Goal: Task Accomplishment & Management: Manage account settings

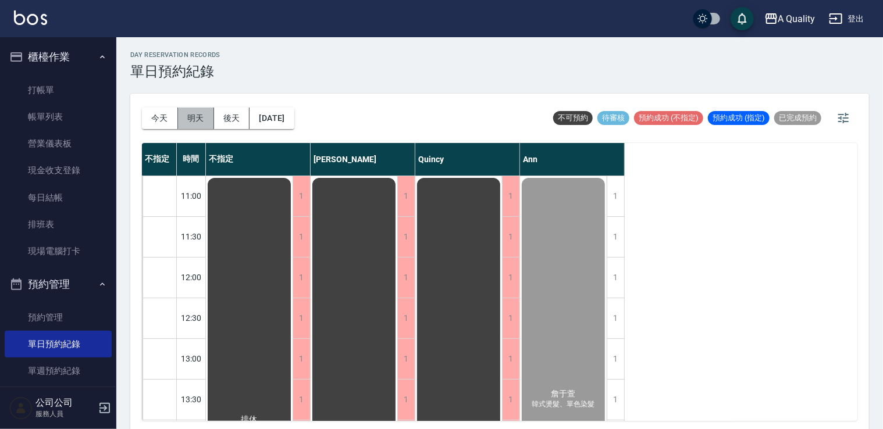
click at [187, 116] on button "明天" at bounding box center [196, 119] width 36 height 22
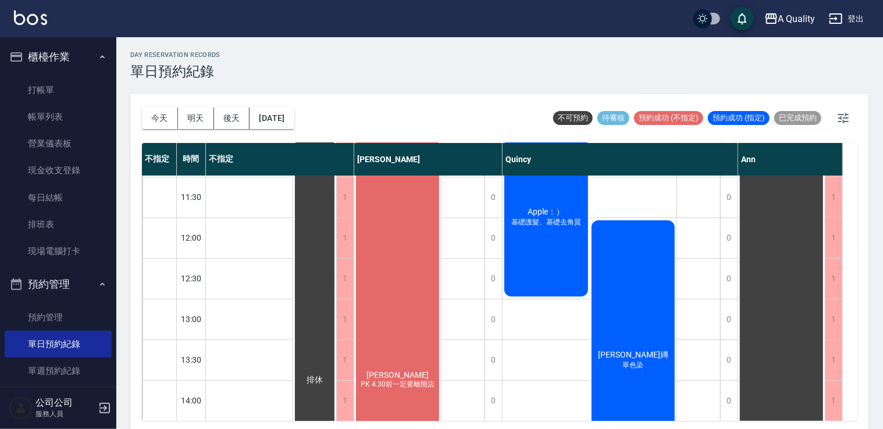
scroll to position [31, 0]
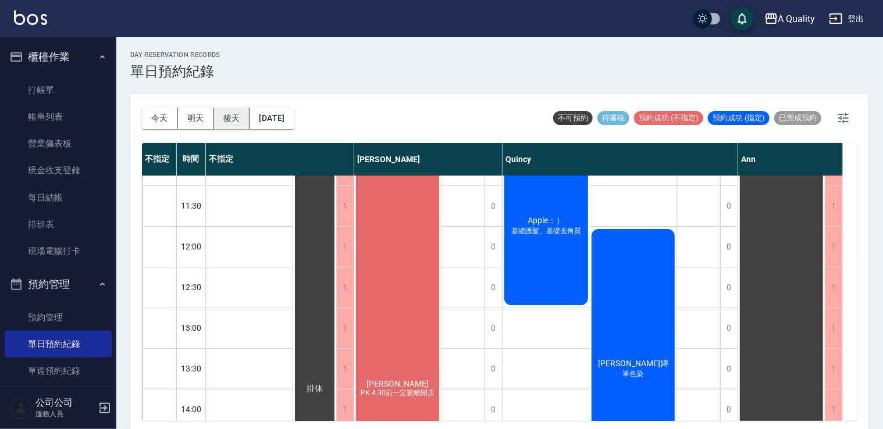
click at [232, 115] on button "後天" at bounding box center [232, 119] width 36 height 22
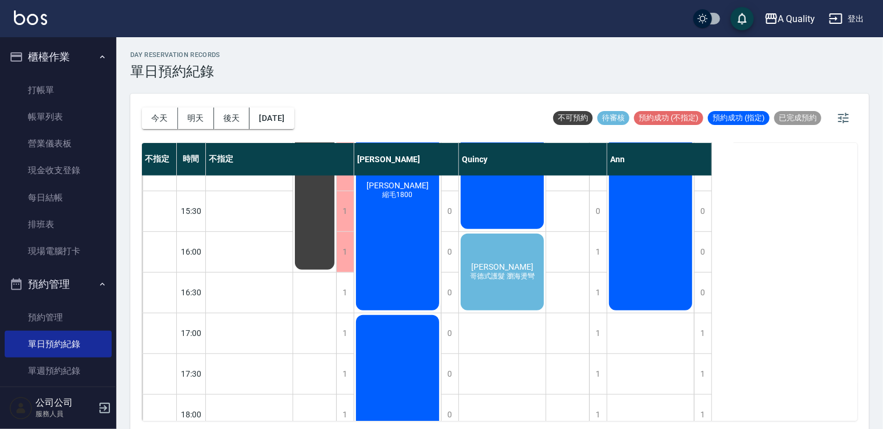
scroll to position [291, 0]
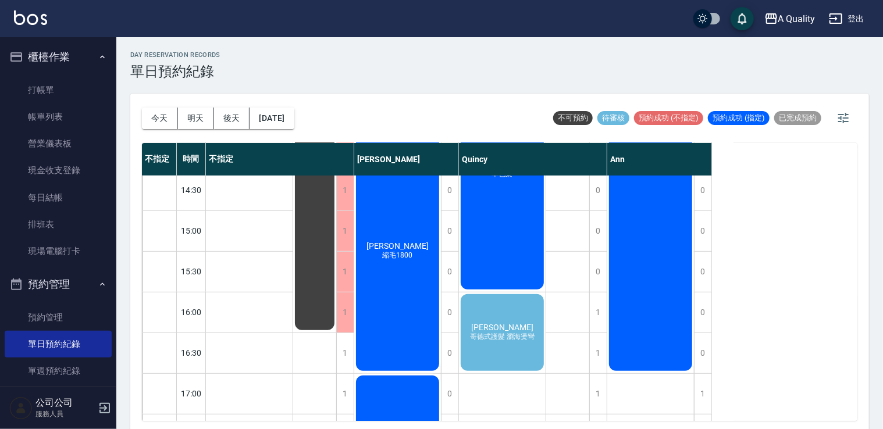
click at [279, 136] on div "今天 明天 後天 2025/10/10" at bounding box center [218, 118] width 152 height 49
click at [286, 106] on div "今天 明天 後天 2025/10/10" at bounding box center [218, 118] width 152 height 49
click at [269, 120] on button "2025/10/10" at bounding box center [272, 119] width 44 height 22
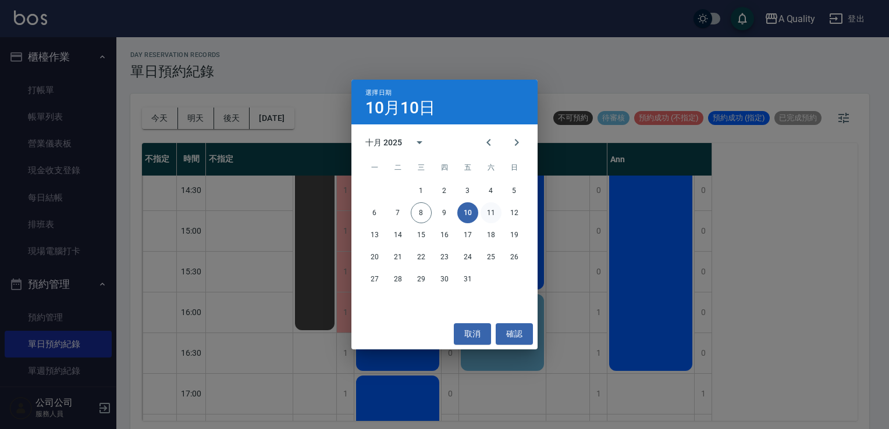
click at [493, 208] on button "11" at bounding box center [491, 213] width 21 height 21
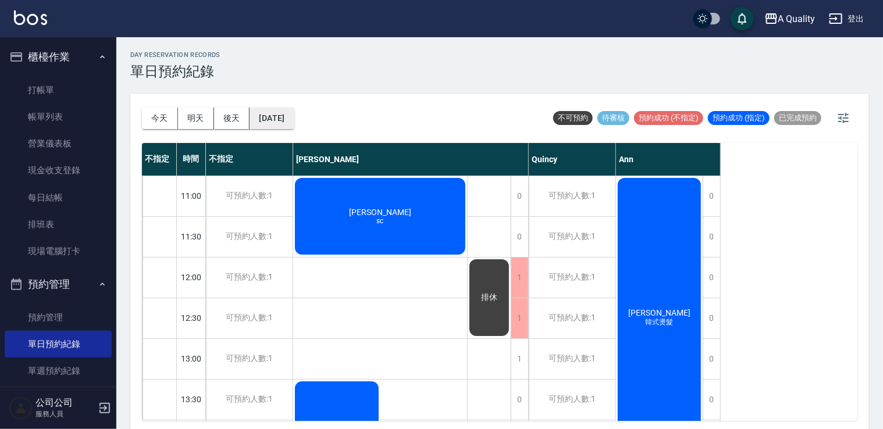
click at [285, 108] on button "2025/10/11" at bounding box center [272, 119] width 44 height 22
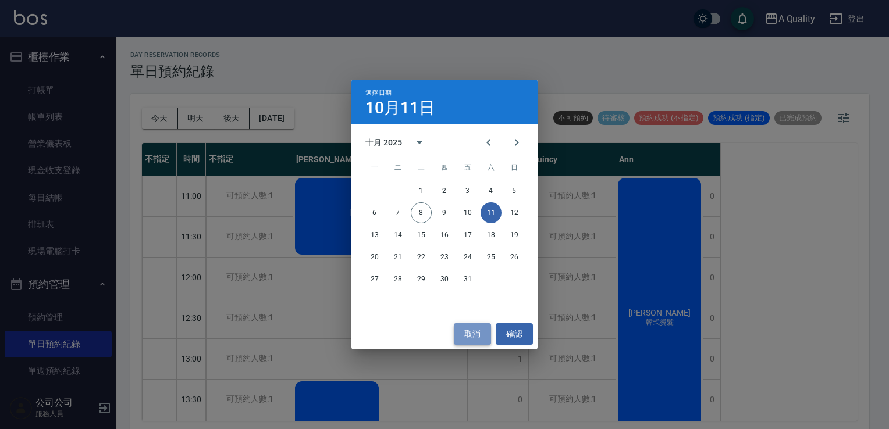
click at [474, 327] on button "取消" at bounding box center [472, 335] width 37 height 22
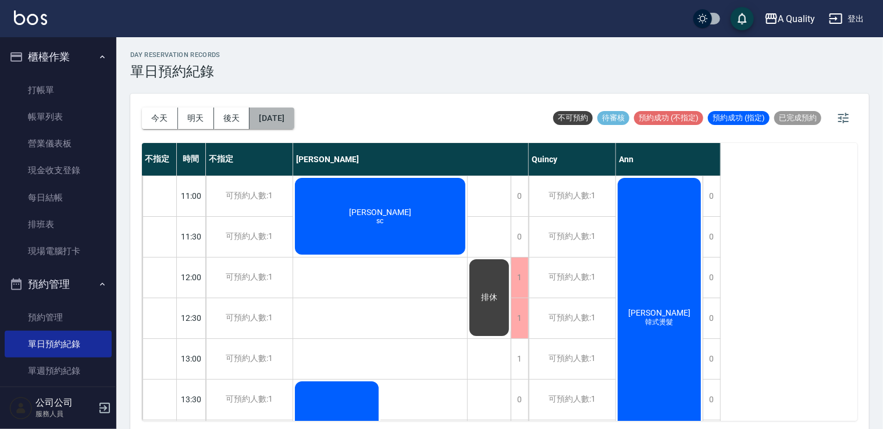
click at [294, 120] on button "2025/10/11" at bounding box center [272, 119] width 44 height 22
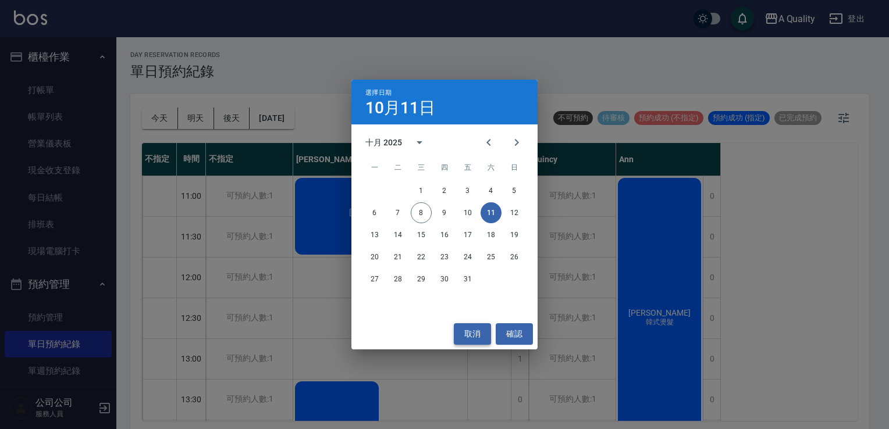
click at [470, 333] on button "取消" at bounding box center [472, 335] width 37 height 22
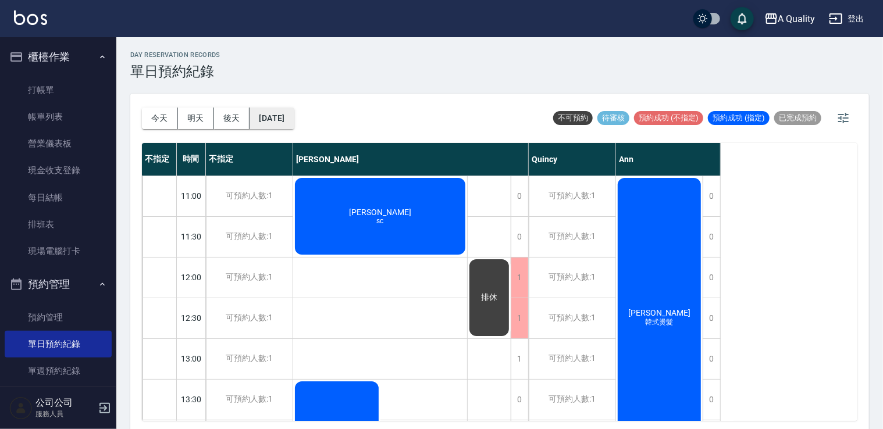
click at [275, 129] on button "2025/10/11" at bounding box center [272, 119] width 44 height 22
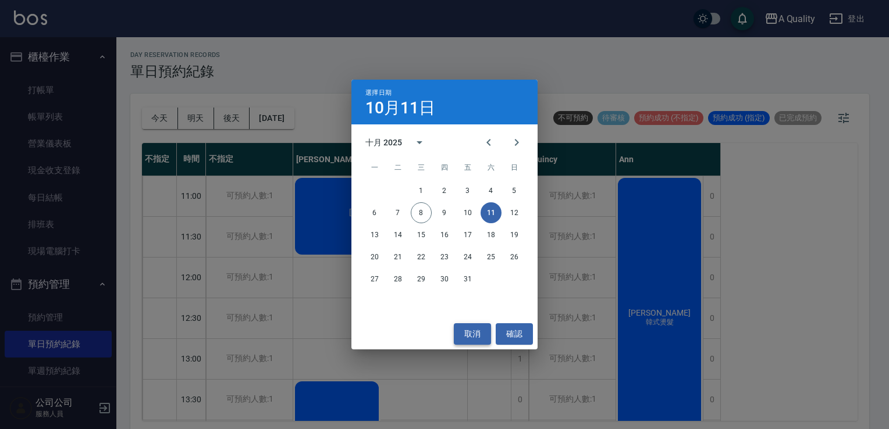
click at [473, 339] on button "取消" at bounding box center [472, 335] width 37 height 22
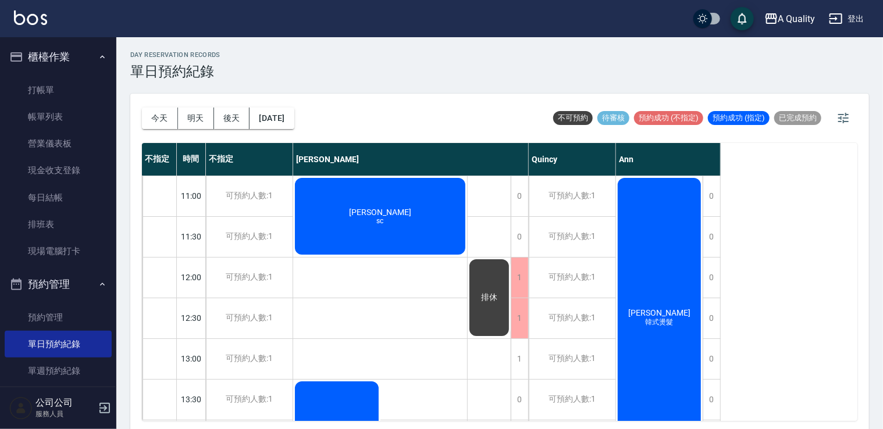
click at [277, 106] on div "今天 明天 後天 2025/10/11" at bounding box center [218, 118] width 152 height 49
click at [279, 118] on button "2025/10/11" at bounding box center [272, 119] width 44 height 22
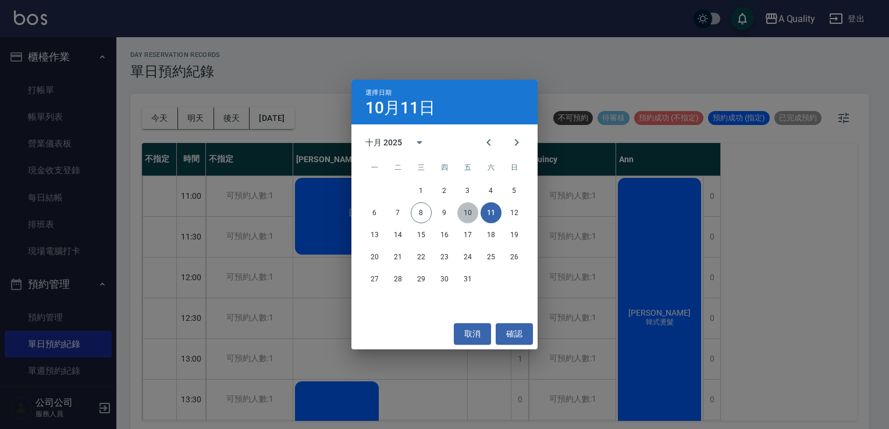
click at [478, 212] on button "10" at bounding box center [467, 213] width 21 height 21
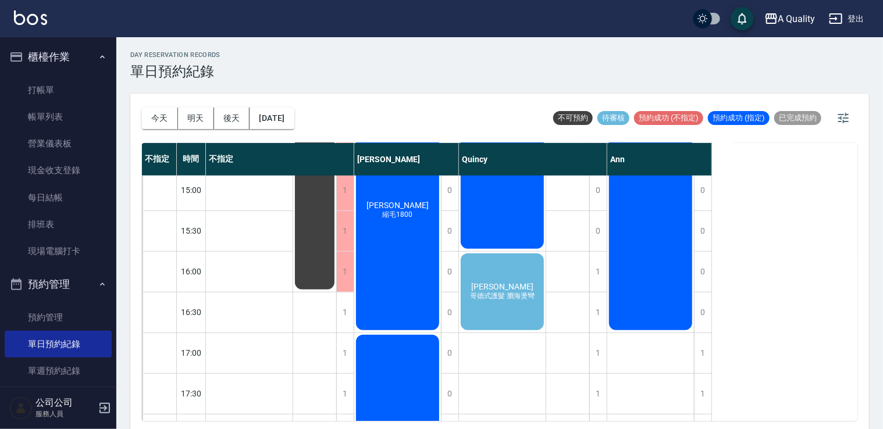
scroll to position [349, 0]
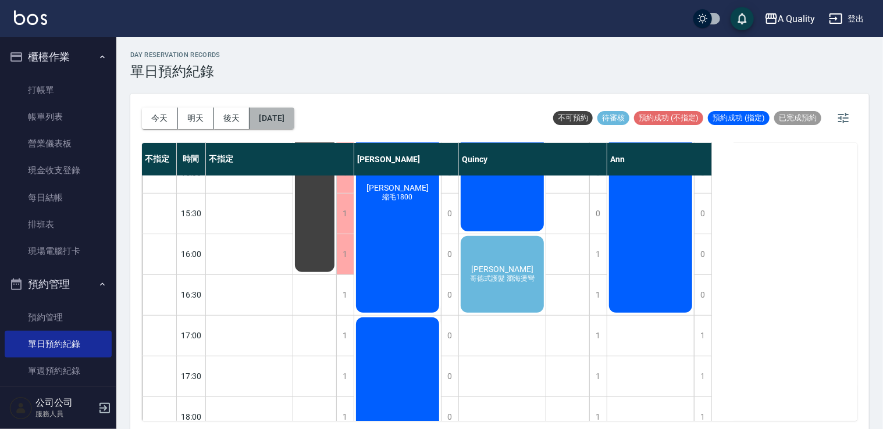
click at [294, 116] on button "2025/10/10" at bounding box center [272, 119] width 44 height 22
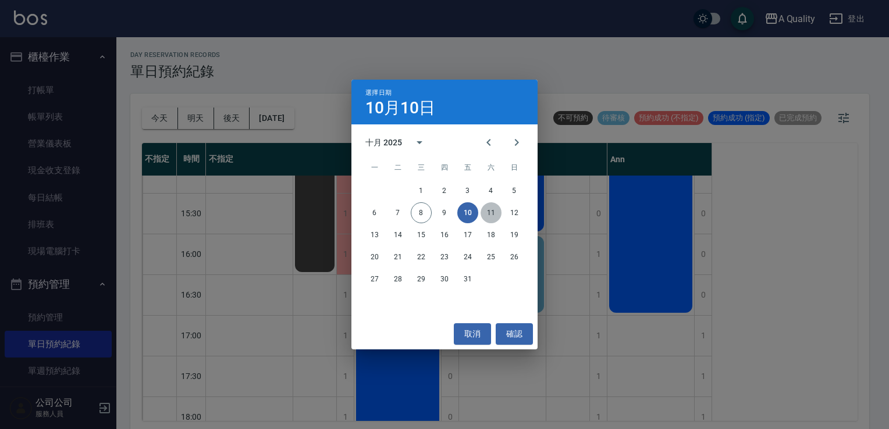
click at [489, 215] on button "11" at bounding box center [491, 213] width 21 height 21
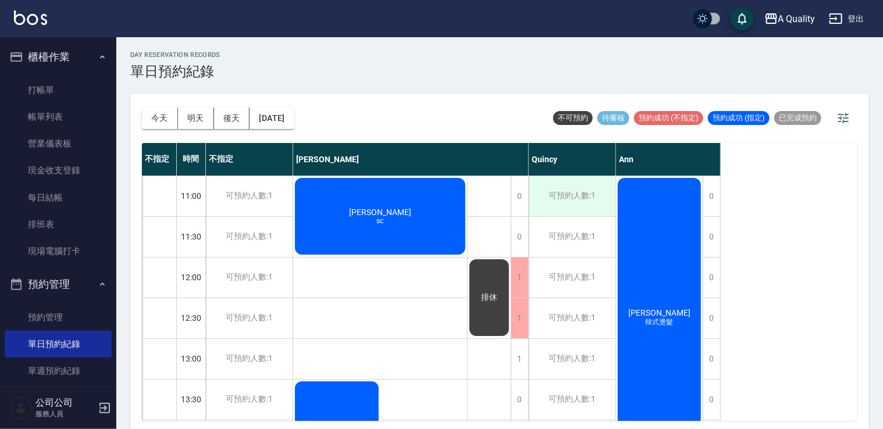
click at [580, 206] on div "可預約人數:1" at bounding box center [572, 196] width 87 height 40
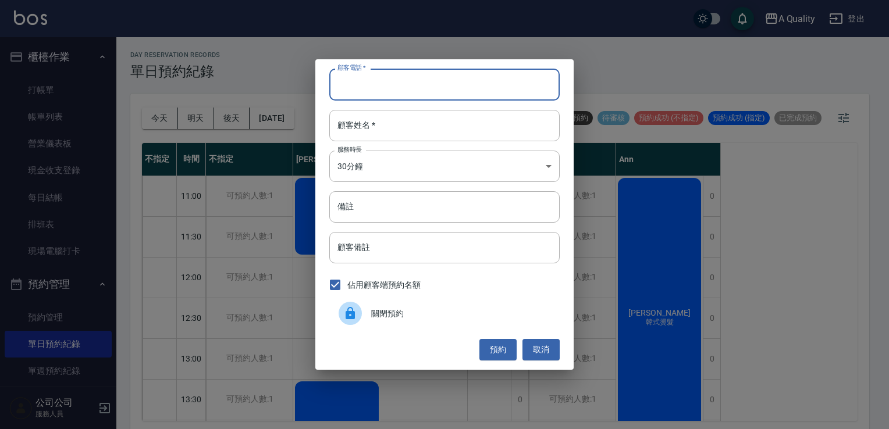
click at [371, 88] on input "顧客電話   *" at bounding box center [444, 84] width 230 height 31
type input "0937515589"
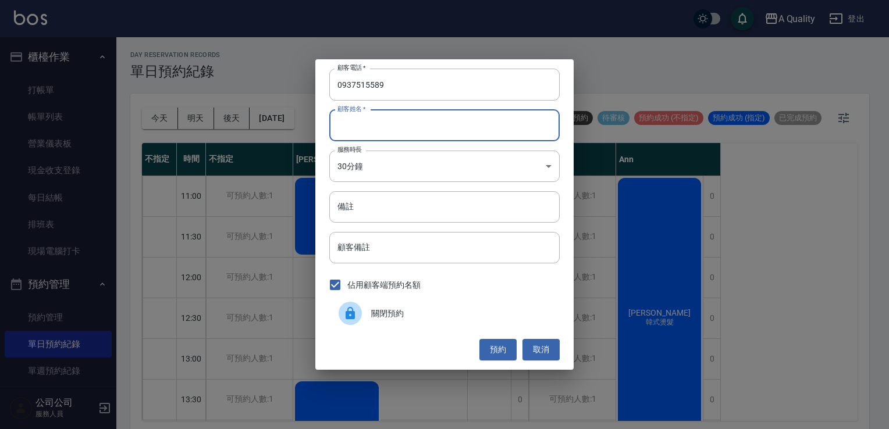
click at [382, 119] on input "顧客姓名   *" at bounding box center [444, 125] width 230 height 31
type input "n"
type input "孫"
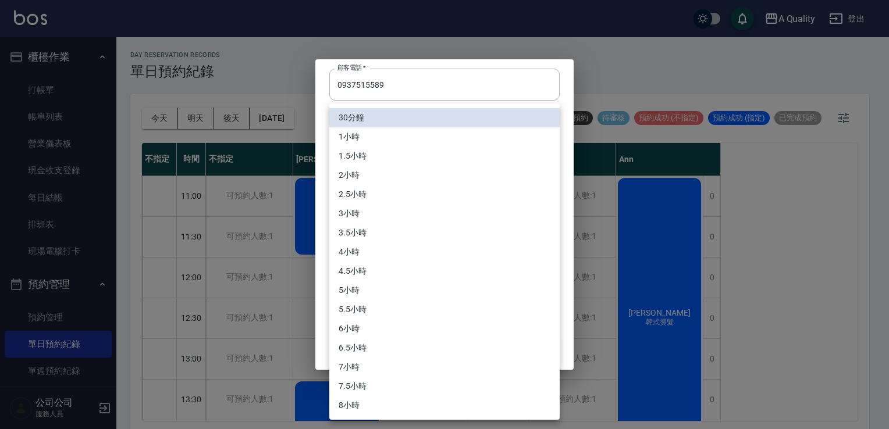
click at [364, 166] on body "A Quality 登出 櫃檯作業 打帳單 帳單列表 營業儀表板 現金收支登錄 每日結帳 排班表 現場電腦打卡 預約管理 預約管理 單日預約紀錄 單週預約紀錄…" at bounding box center [444, 216] width 889 height 433
click at [349, 143] on li "1小時" at bounding box center [444, 136] width 230 height 19
type input "2"
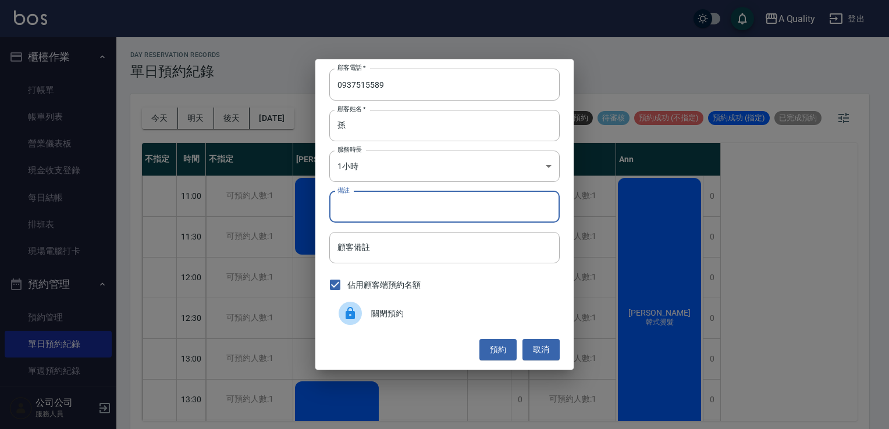
click at [365, 211] on input "備註" at bounding box center [444, 206] width 230 height 31
type input "sc"
click at [497, 355] on button "預約" at bounding box center [497, 350] width 37 height 22
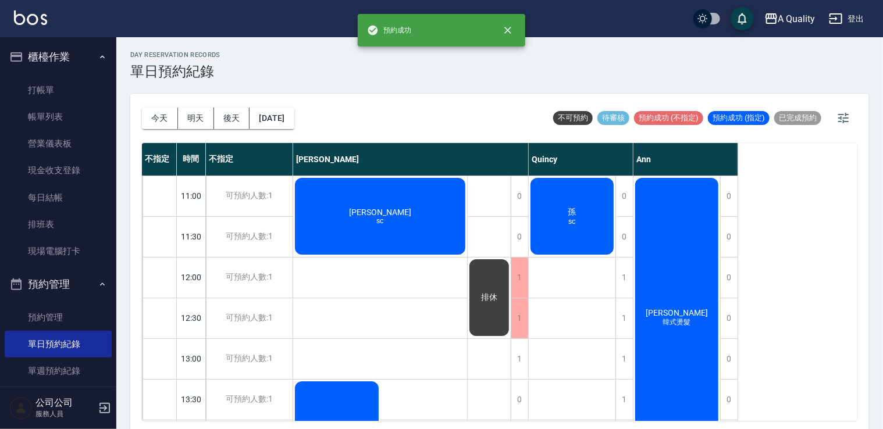
click at [588, 221] on div "孫 sc" at bounding box center [572, 216] width 87 height 80
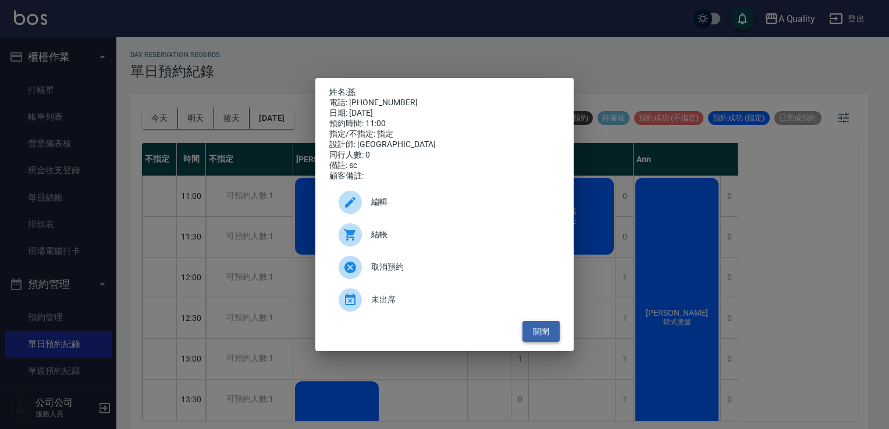
click at [541, 334] on button "關閉" at bounding box center [541, 332] width 37 height 22
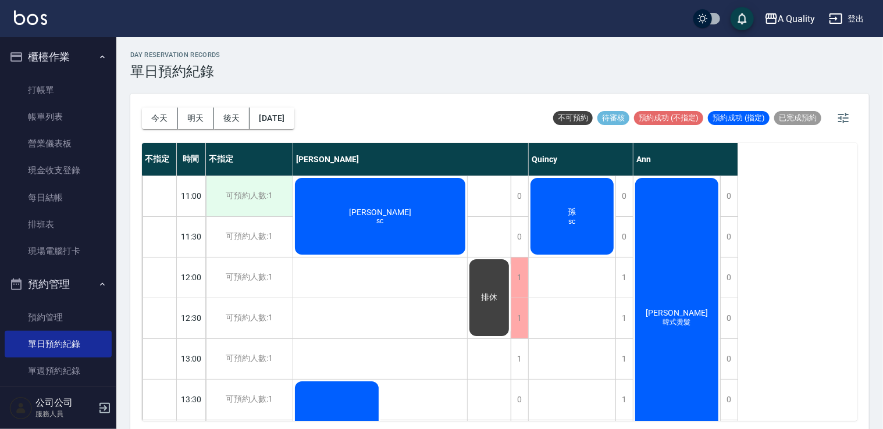
click at [279, 189] on div "可預約人數:1" at bounding box center [249, 196] width 87 height 40
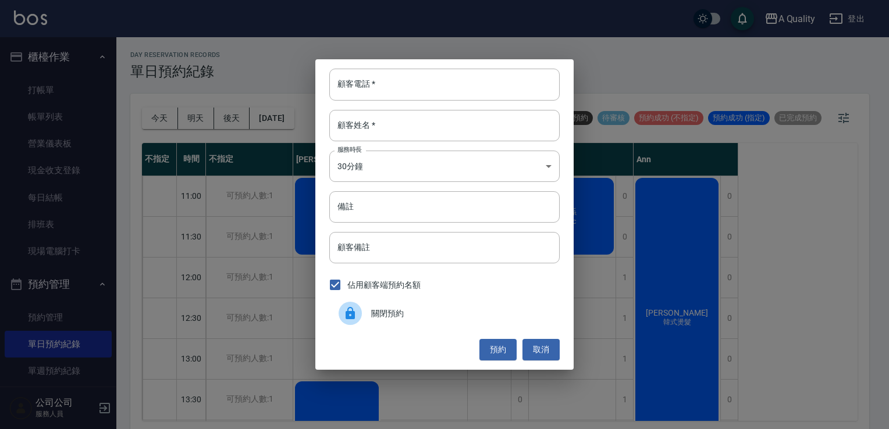
click at [383, 304] on div "關閉預約" at bounding box center [444, 313] width 230 height 33
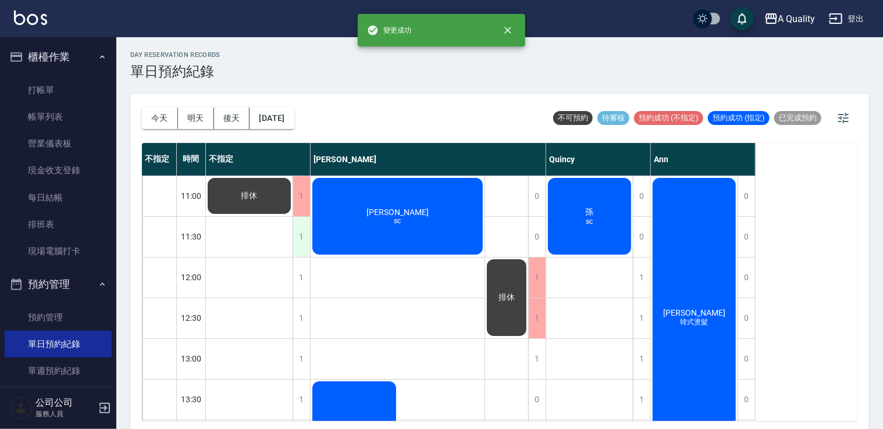
click at [306, 246] on div "1" at bounding box center [301, 237] width 17 height 40
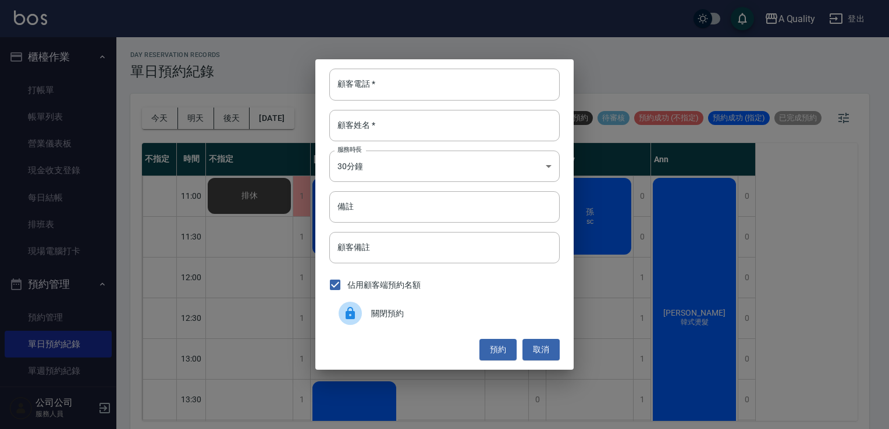
click at [356, 320] on icon at bounding box center [350, 314] width 14 height 14
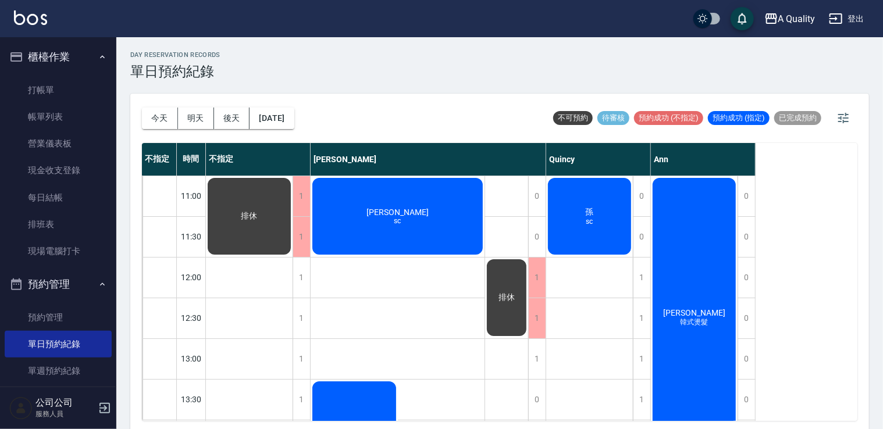
click at [149, 111] on button "今天" at bounding box center [160, 119] width 36 height 22
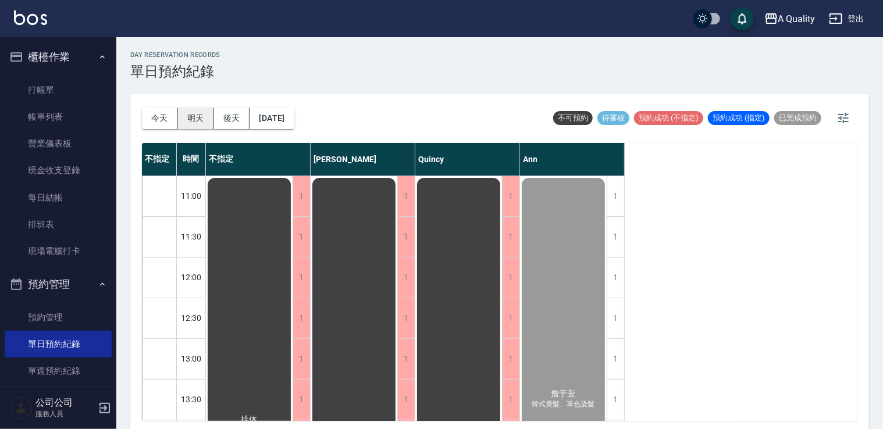
click at [177, 111] on div "今天 明天 後天 2025/10/08" at bounding box center [218, 119] width 152 height 22
click at [189, 112] on button "明天" at bounding box center [196, 119] width 36 height 22
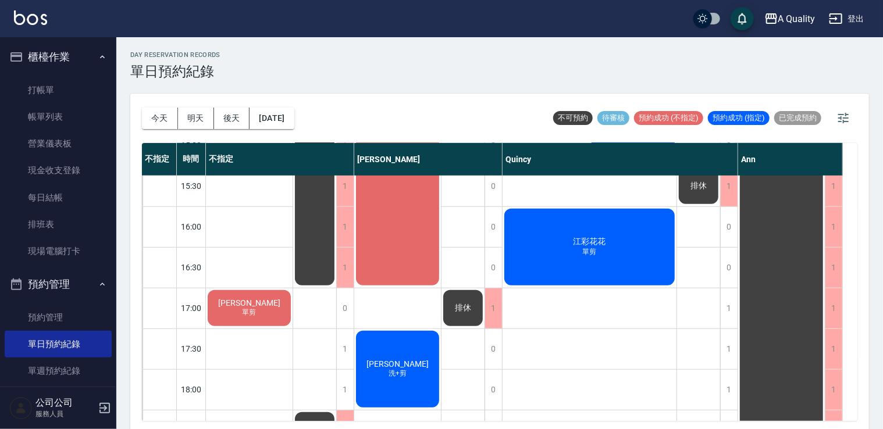
scroll to position [496, 0]
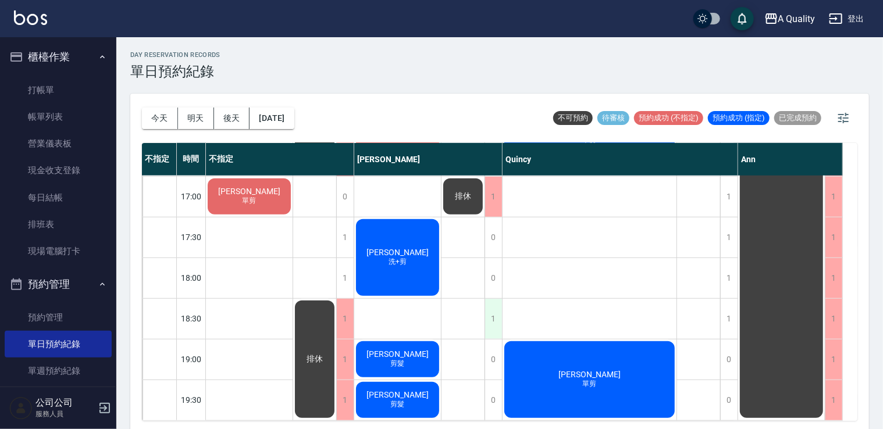
click at [496, 322] on div "1" at bounding box center [493, 319] width 17 height 40
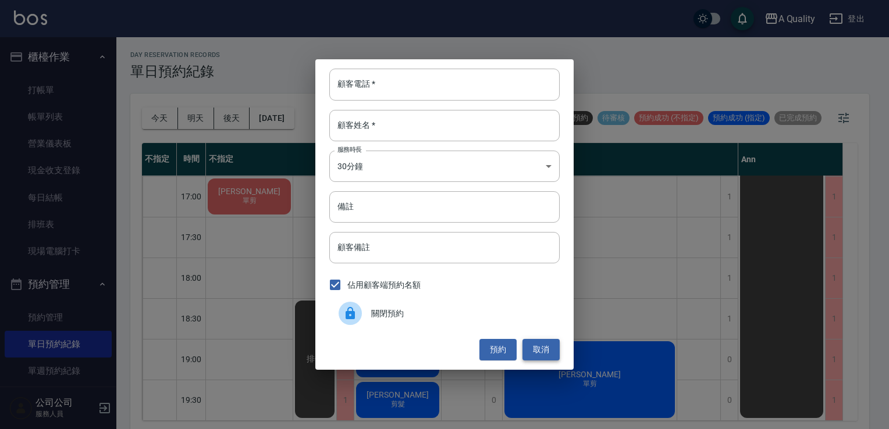
click at [553, 343] on button "取消" at bounding box center [541, 350] width 37 height 22
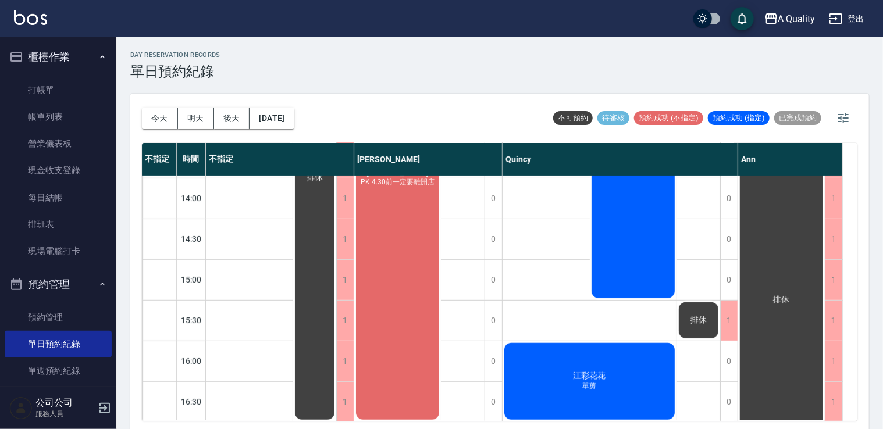
scroll to position [147, 0]
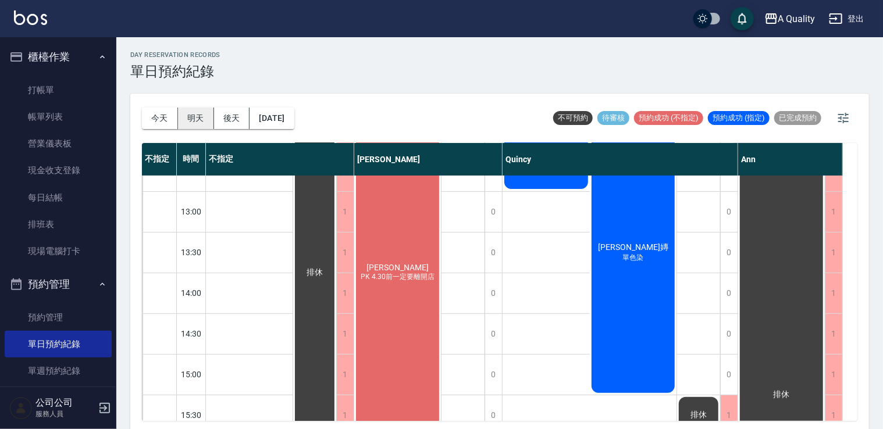
click at [179, 123] on button "明天" at bounding box center [196, 119] width 36 height 22
click at [191, 122] on button "明天" at bounding box center [196, 119] width 36 height 22
click at [230, 119] on button "後天" at bounding box center [232, 119] width 36 height 22
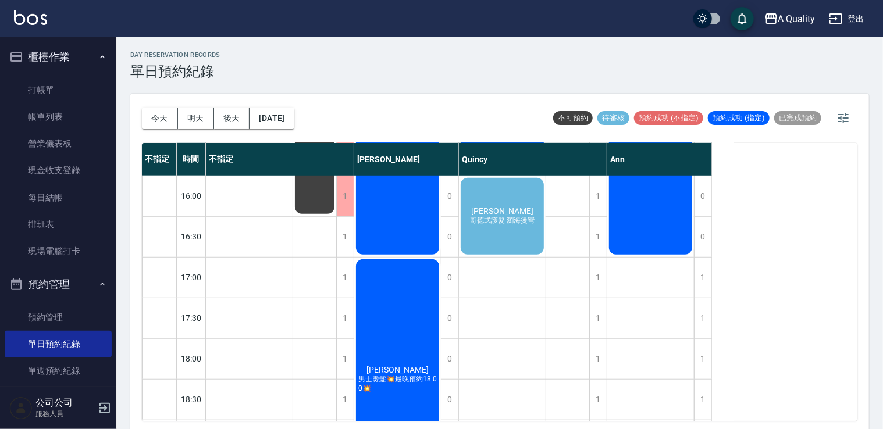
scroll to position [291, 0]
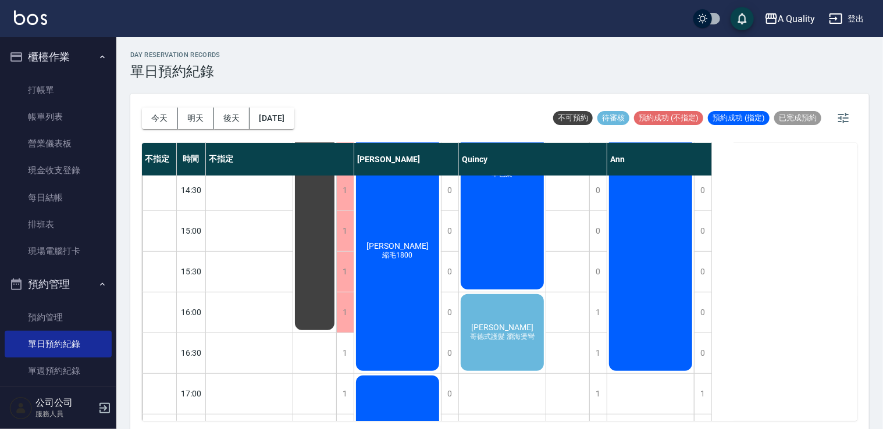
click at [498, 329] on span "潘若婕" at bounding box center [502, 327] width 67 height 9
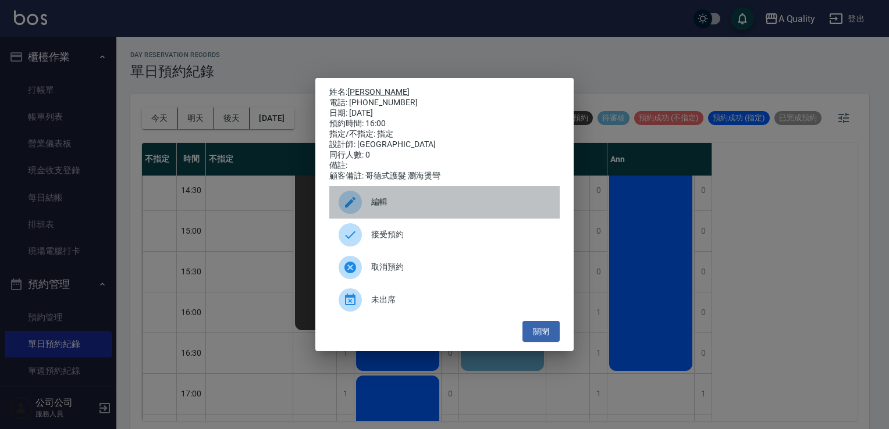
click at [431, 208] on span "編輯" at bounding box center [460, 202] width 179 height 12
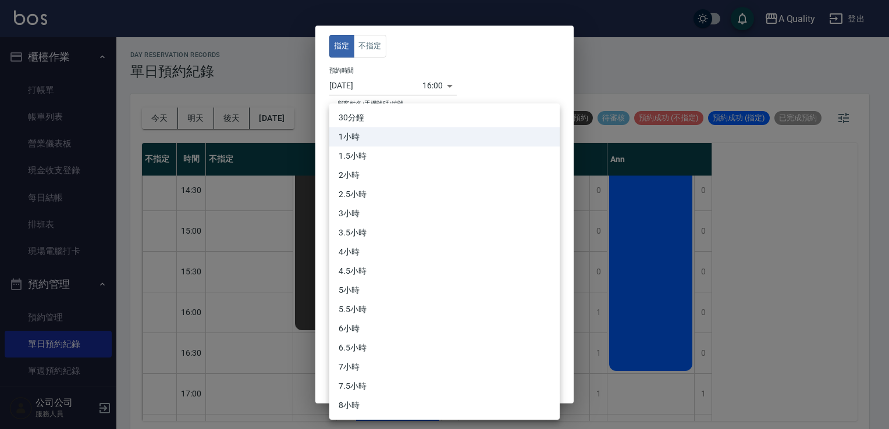
click at [398, 190] on body "A Quality 登出 櫃檯作業 打帳單 帳單列表 營業儀表板 現金收支登錄 每日結帳 排班表 現場電腦打卡 預約管理 預約管理 單日預約紀錄 單週預約紀錄…" at bounding box center [444, 216] width 889 height 433
click at [373, 193] on li "2.5小時" at bounding box center [444, 194] width 230 height 19
type input "5"
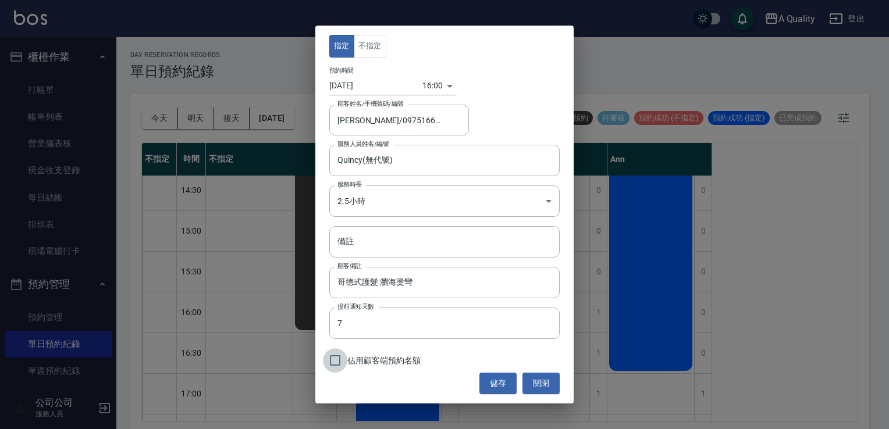
drag, startPoint x: 337, startPoint y: 362, endPoint x: 457, endPoint y: 370, distance: 120.1
click at [340, 360] on input "佔用顧客端預約名額" at bounding box center [335, 361] width 24 height 24
checkbox input "true"
click at [488, 384] on button "儲存" at bounding box center [497, 384] width 37 height 22
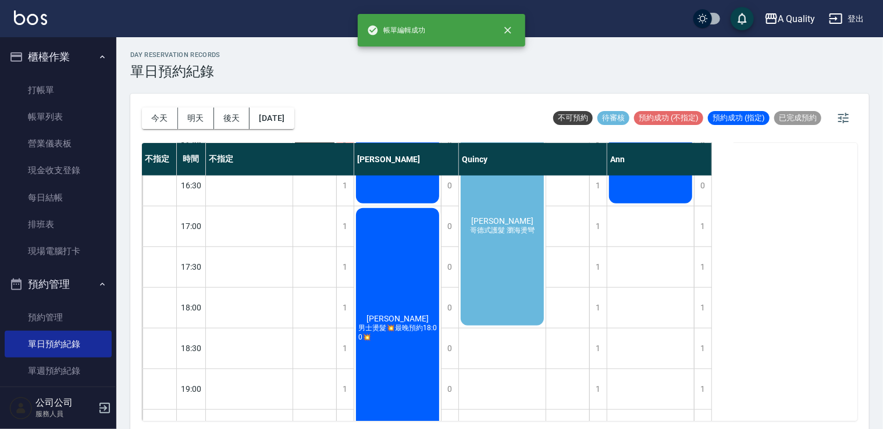
scroll to position [466, 0]
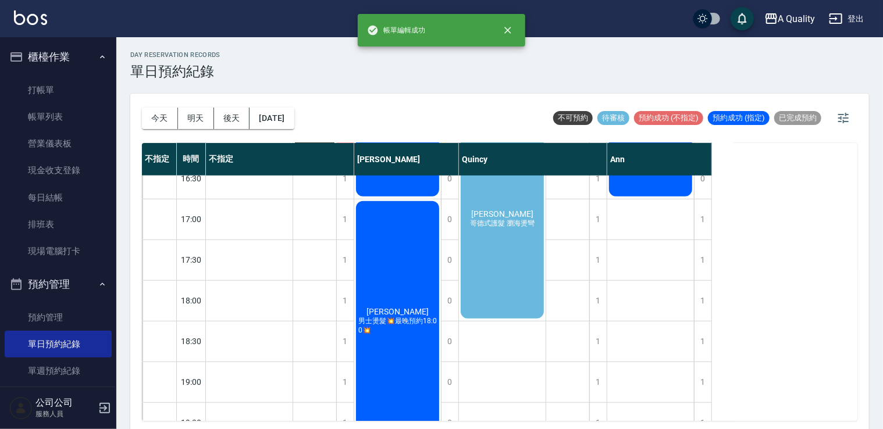
click at [517, 276] on div "潘若婕 哥德式護髮 瀏海燙彎" at bounding box center [502, 219] width 87 height 203
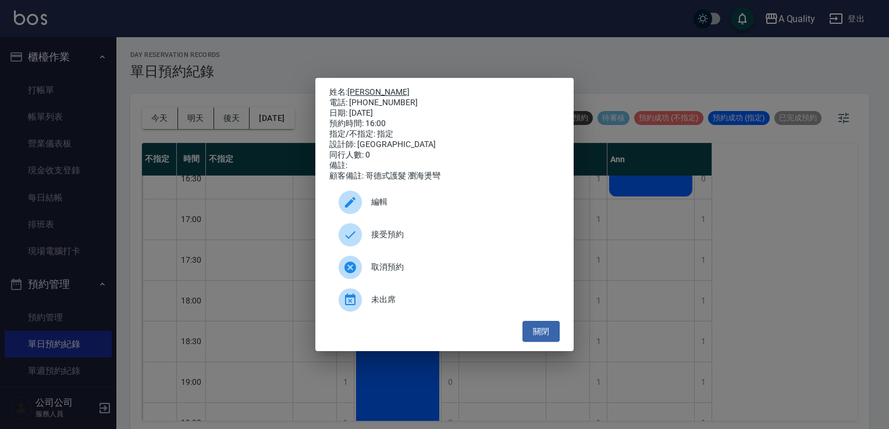
click at [363, 90] on link "潘若婕" at bounding box center [378, 91] width 62 height 9
click at [545, 327] on button "關閉" at bounding box center [541, 332] width 37 height 22
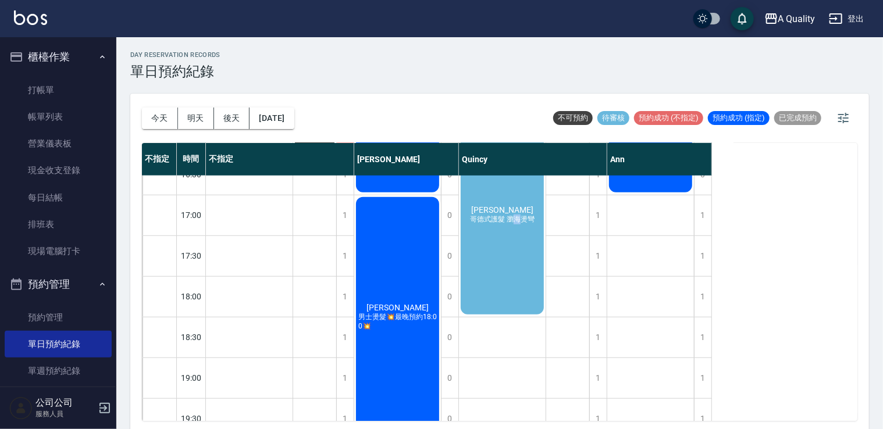
scroll to position [496, 0]
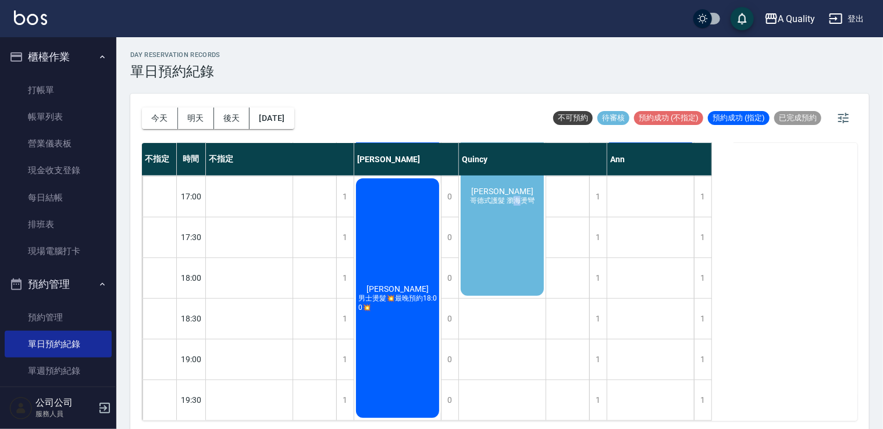
click at [514, 246] on div "潘若婕 哥德式護髮 瀏海燙彎" at bounding box center [502, 196] width 87 height 203
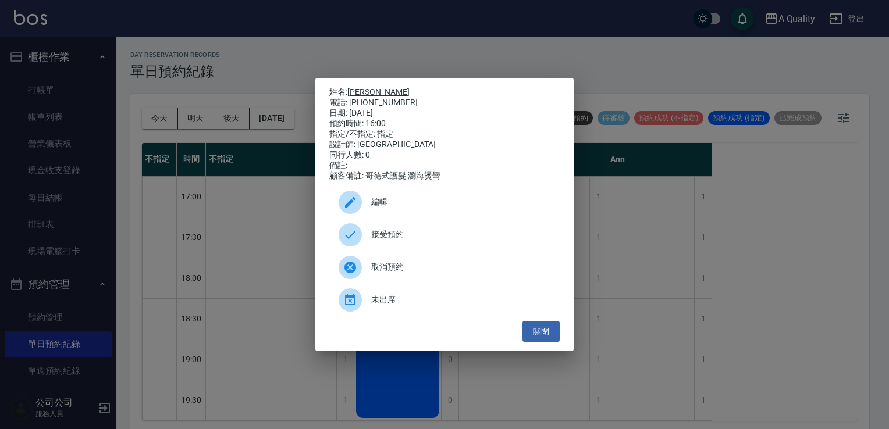
click at [373, 87] on link "潘若婕" at bounding box center [378, 91] width 62 height 9
click at [541, 333] on button "關閉" at bounding box center [541, 332] width 37 height 22
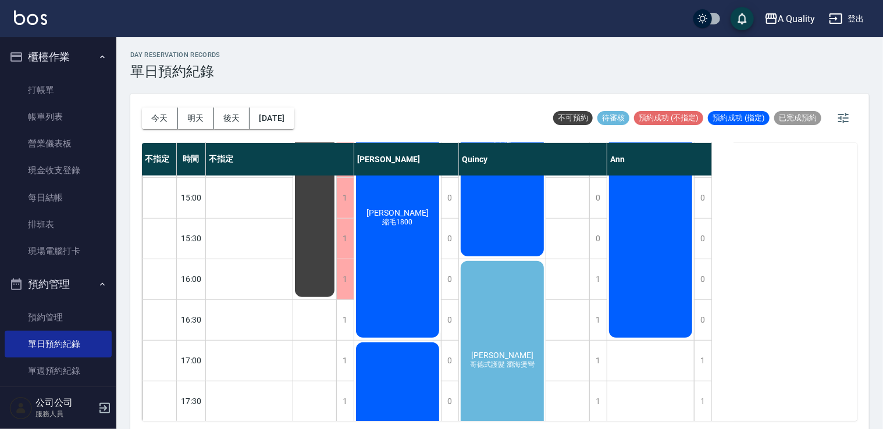
scroll to position [380, 0]
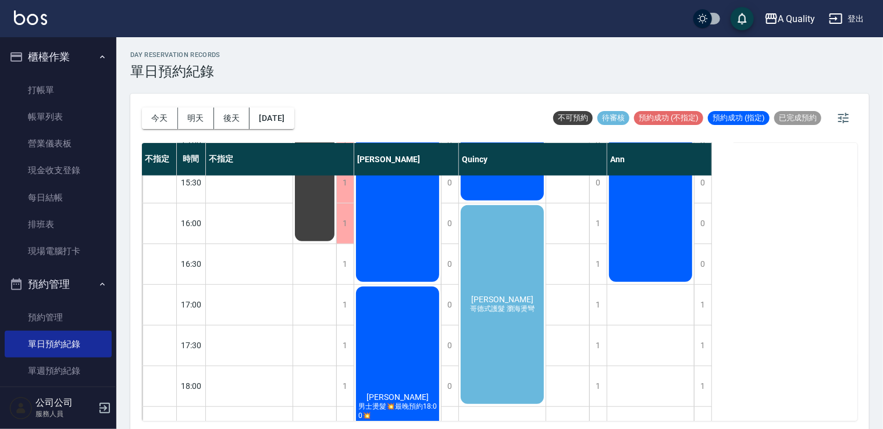
click at [489, 272] on div "潘若婕 哥德式護髮 瀏海燙彎" at bounding box center [502, 305] width 87 height 203
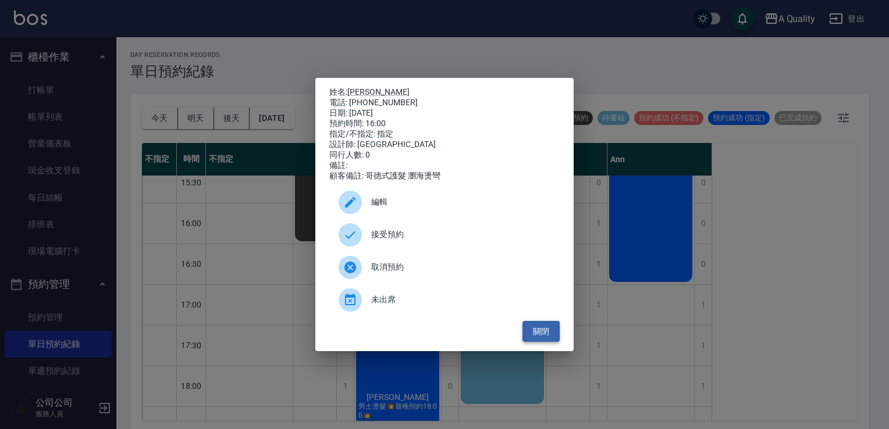
click at [546, 338] on button "關閉" at bounding box center [541, 332] width 37 height 22
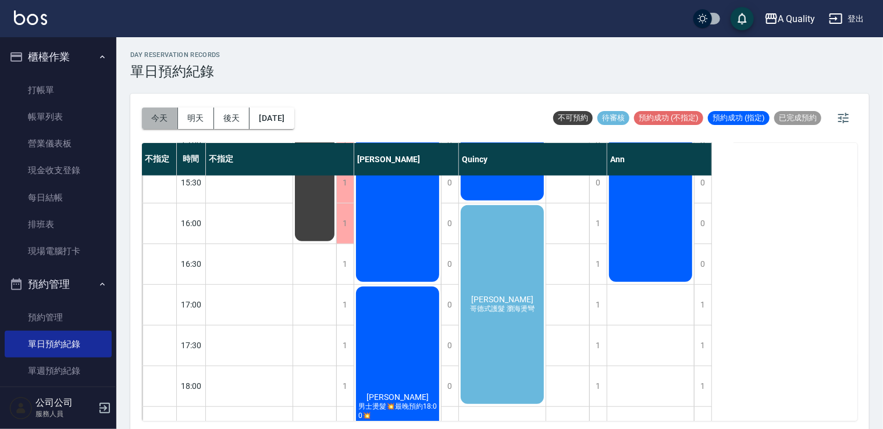
click at [168, 120] on button "今天" at bounding box center [160, 119] width 36 height 22
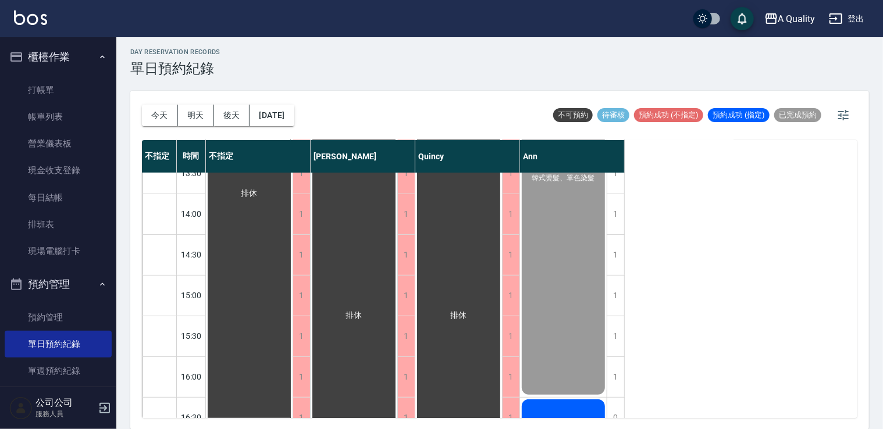
scroll to position [205, 0]
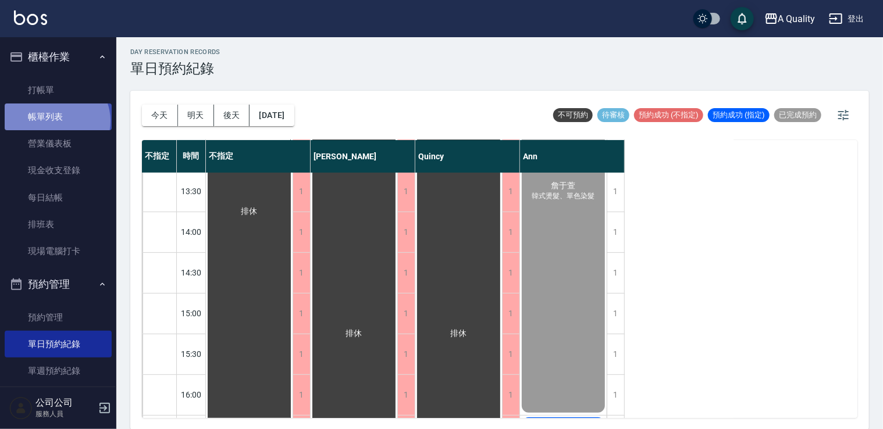
click at [56, 121] on link "帳單列表" at bounding box center [58, 117] width 107 height 27
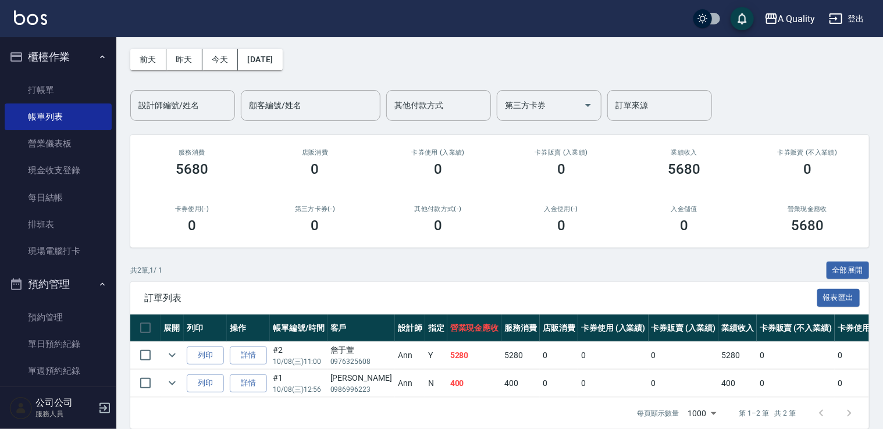
scroll to position [67, 0]
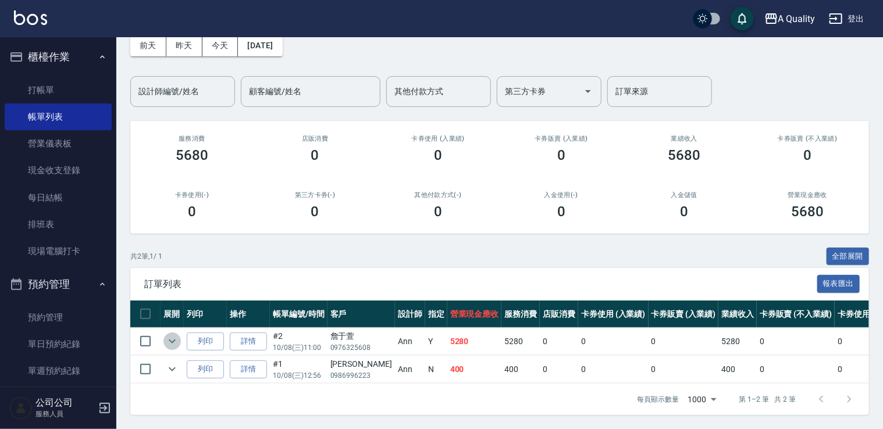
click at [177, 335] on icon "expand row" at bounding box center [172, 342] width 14 height 14
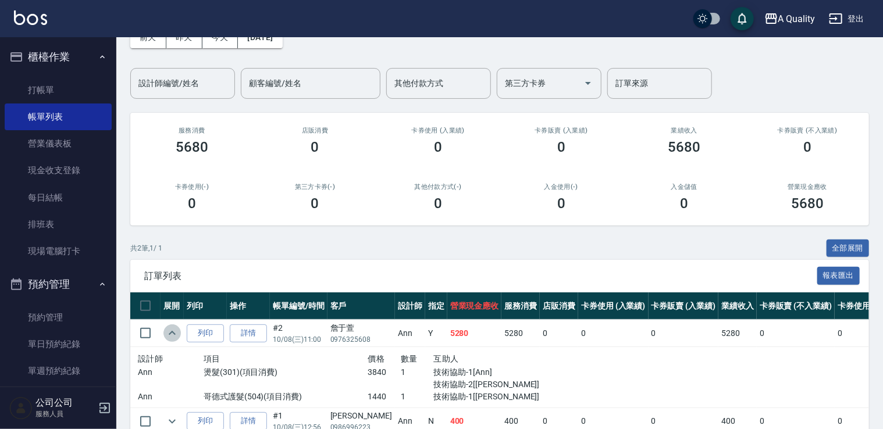
click at [175, 331] on icon "expand row" at bounding box center [172, 333] width 14 height 14
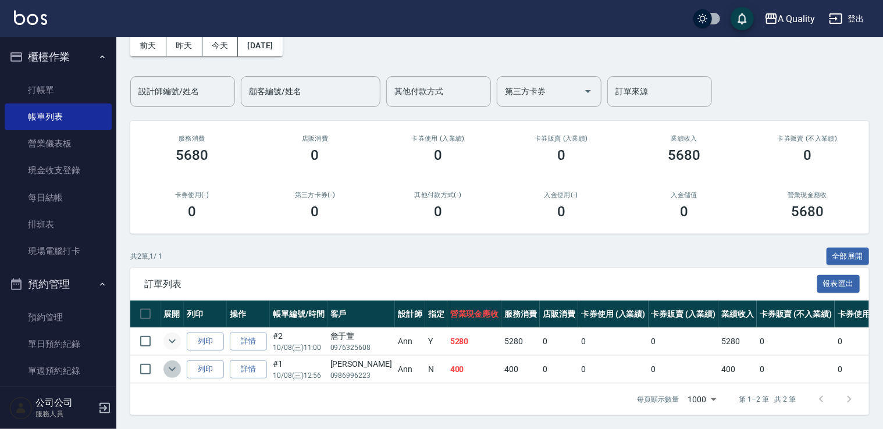
click at [172, 363] on icon "expand row" at bounding box center [172, 370] width 14 height 14
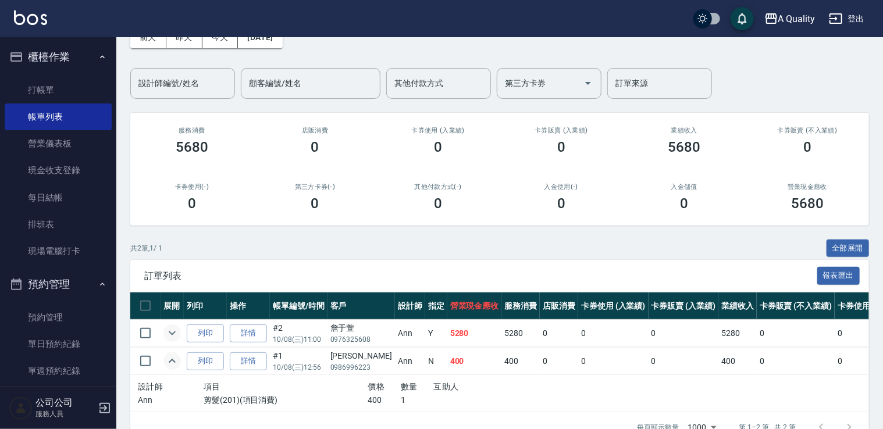
click at [171, 360] on icon "expand row" at bounding box center [172, 361] width 7 height 4
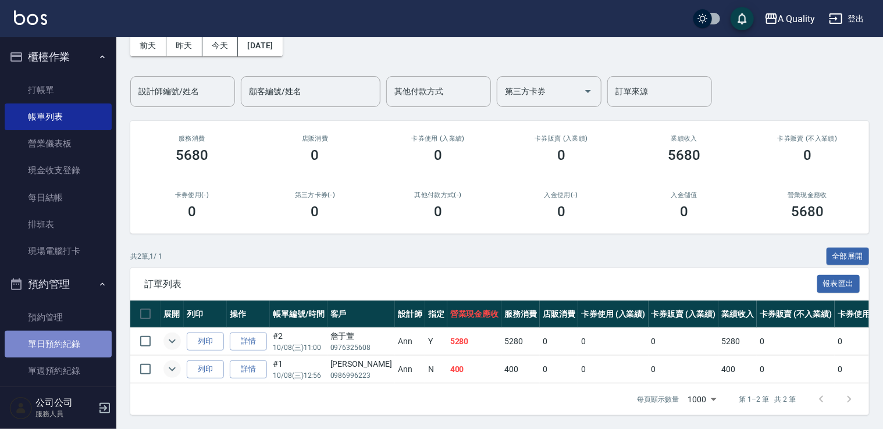
click at [72, 351] on link "單日預約紀錄" at bounding box center [58, 344] width 107 height 27
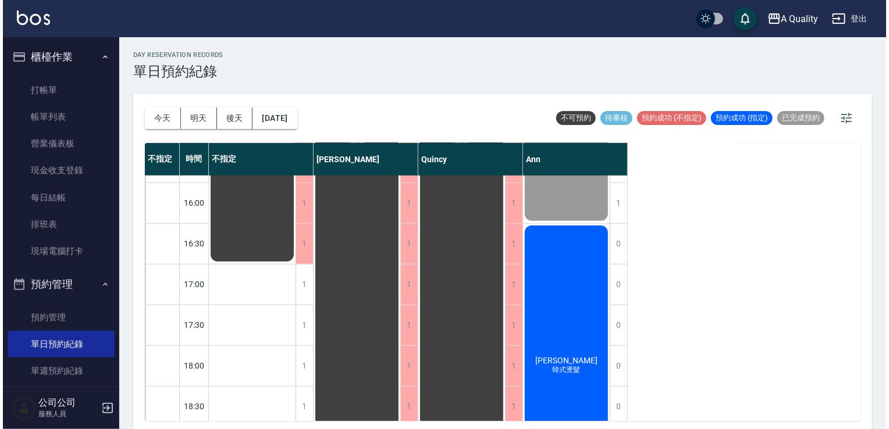
scroll to position [496, 0]
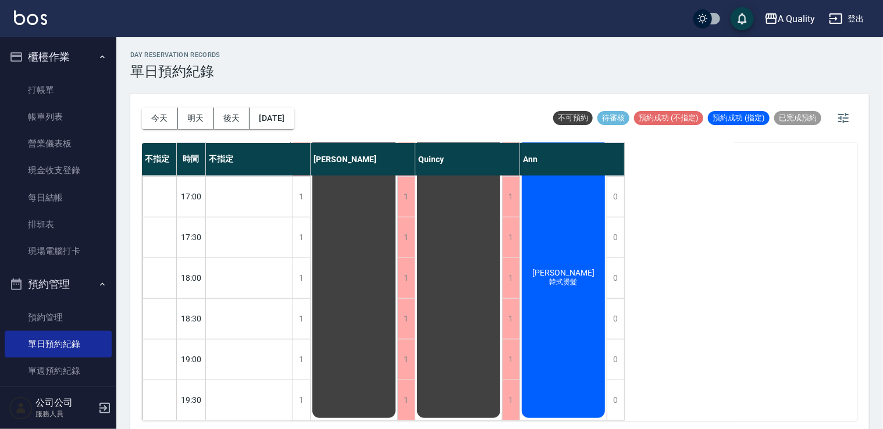
click at [551, 268] on span "吳靜屏" at bounding box center [563, 272] width 67 height 9
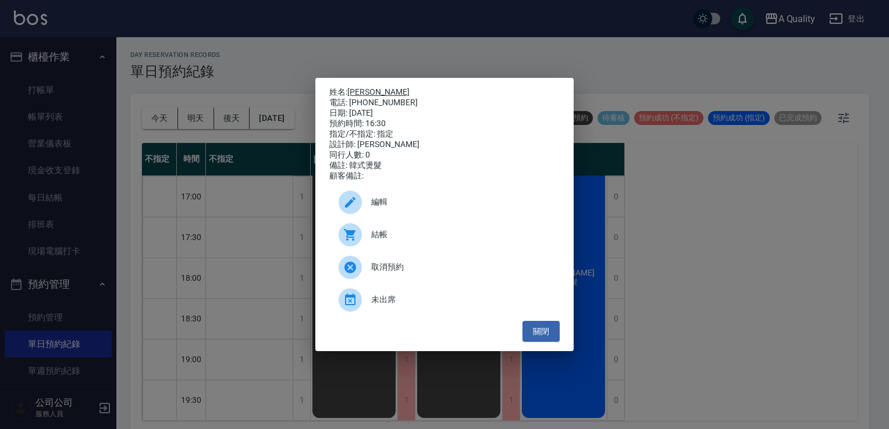
click at [356, 87] on link "吳靜屏" at bounding box center [378, 91] width 62 height 9
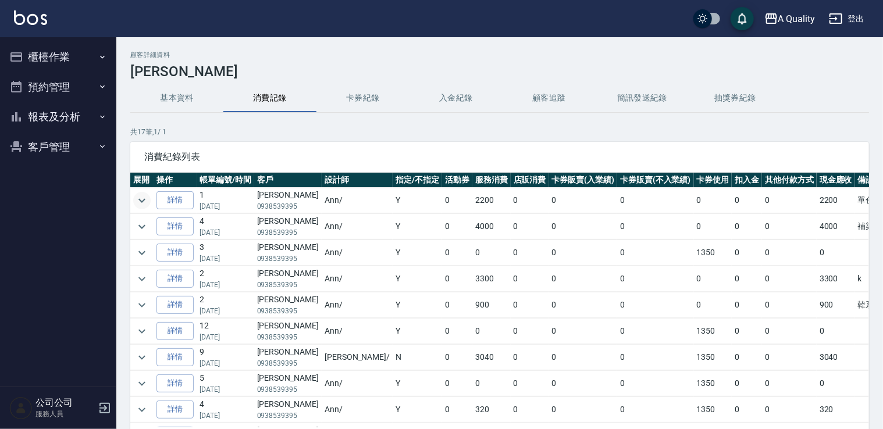
click at [139, 196] on icon "expand row" at bounding box center [142, 201] width 14 height 14
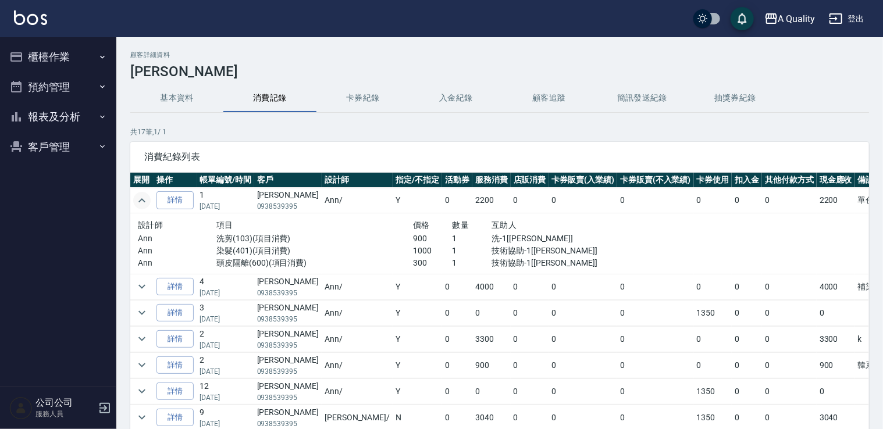
click at [137, 196] on icon "expand row" at bounding box center [142, 201] width 14 height 14
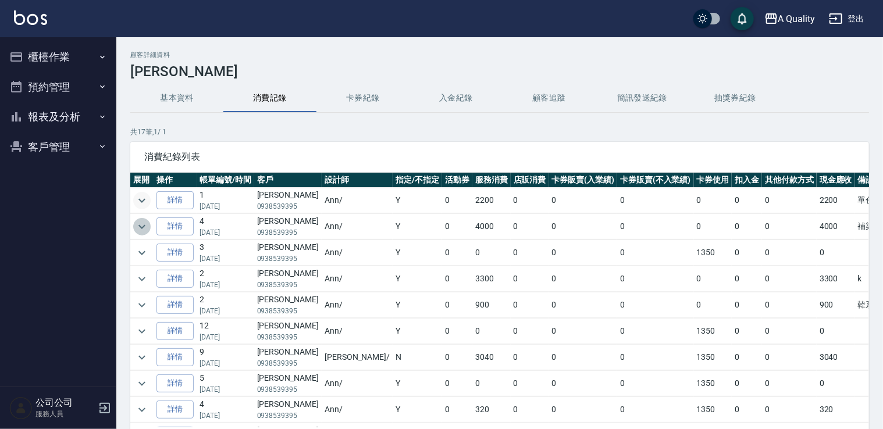
click at [138, 223] on icon "expand row" at bounding box center [142, 227] width 14 height 14
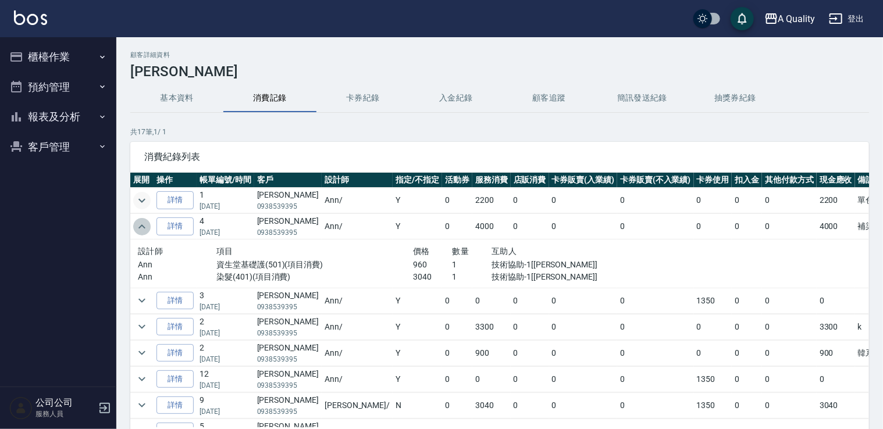
click at [138, 223] on icon "expand row" at bounding box center [142, 227] width 14 height 14
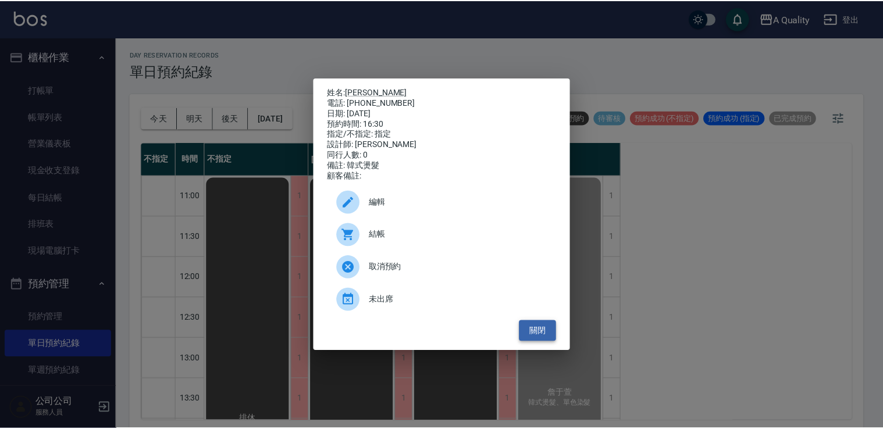
scroll to position [496, 0]
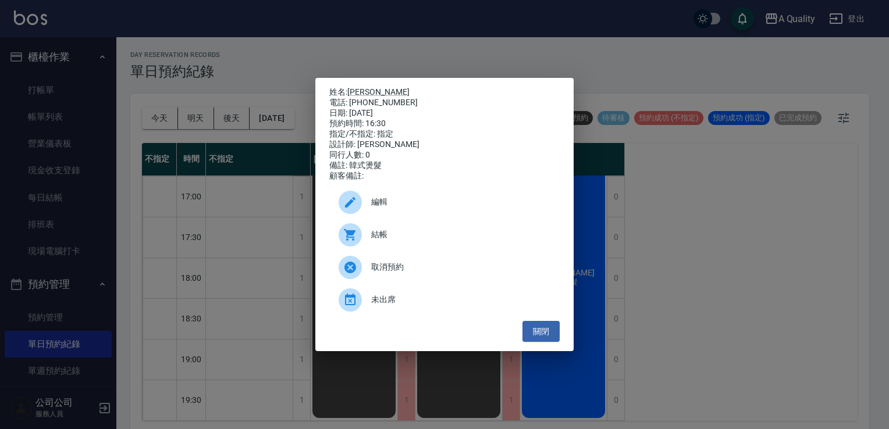
drag, startPoint x: 547, startPoint y: 341, endPoint x: 389, endPoint y: 282, distance: 169.0
click at [546, 341] on button "關閉" at bounding box center [541, 332] width 37 height 22
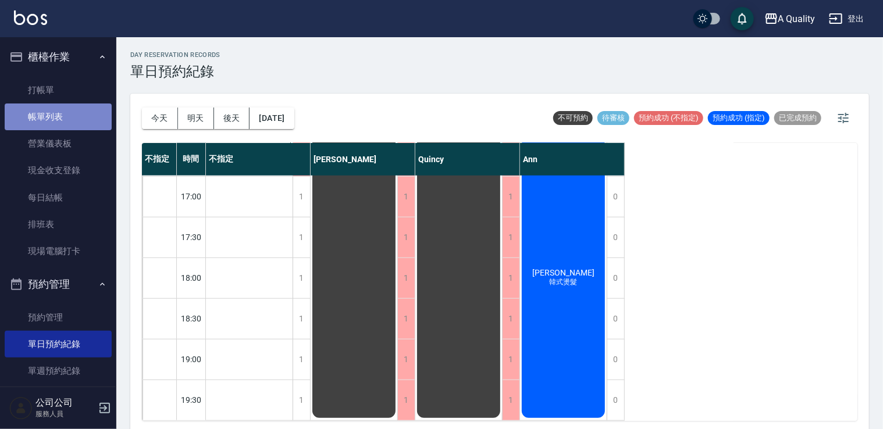
click at [70, 110] on link "帳單列表" at bounding box center [58, 117] width 107 height 27
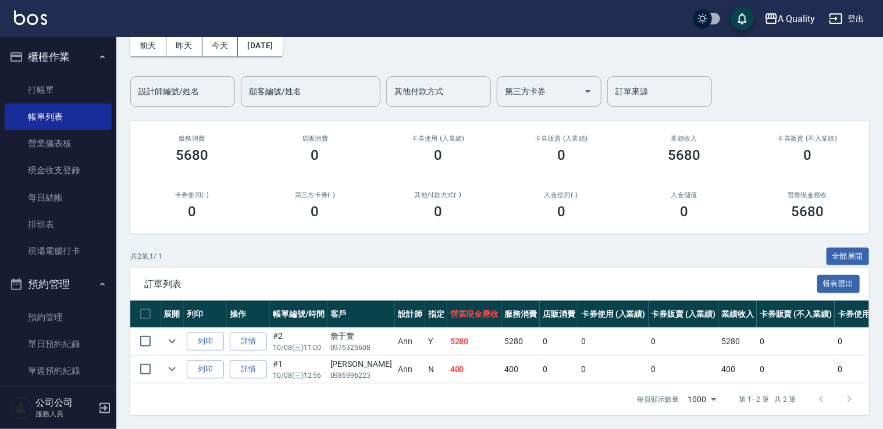
scroll to position [67, 0]
click at [244, 336] on link "詳情" at bounding box center [248, 342] width 37 height 18
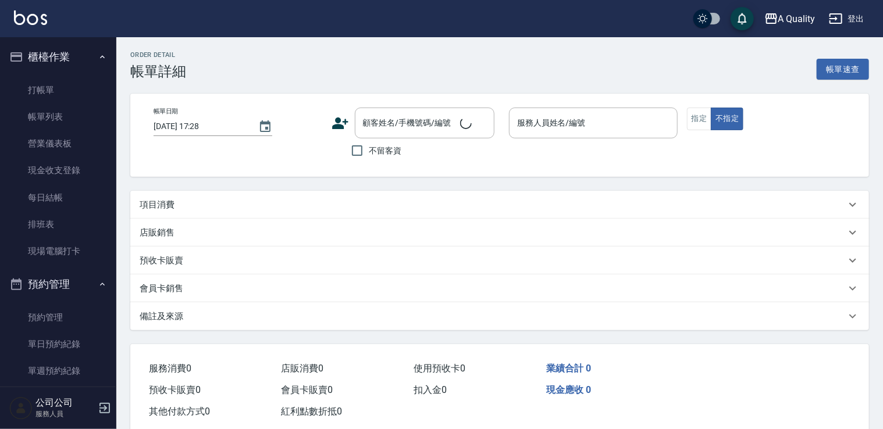
type input "2025/10/08 11:00"
type input "Ann(無代號)"
type input "韓式燙髮、單色染髮"
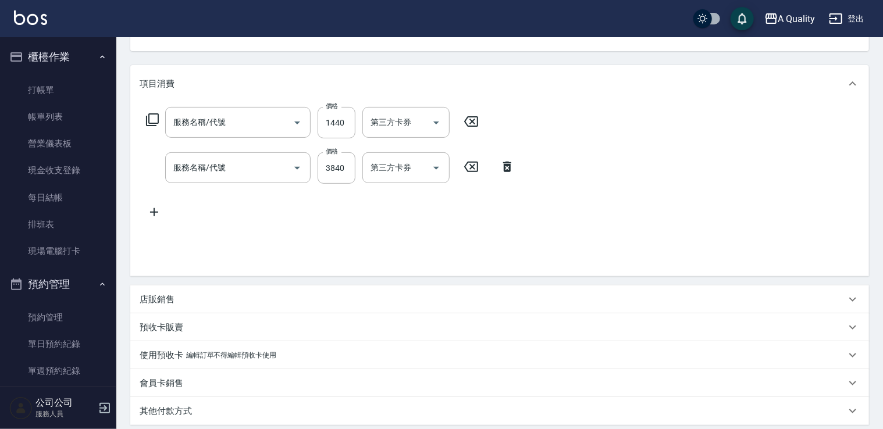
type input "詹于萱/0976325608/"
type input "哥德式護髮(504)"
type input "燙髮(301)"
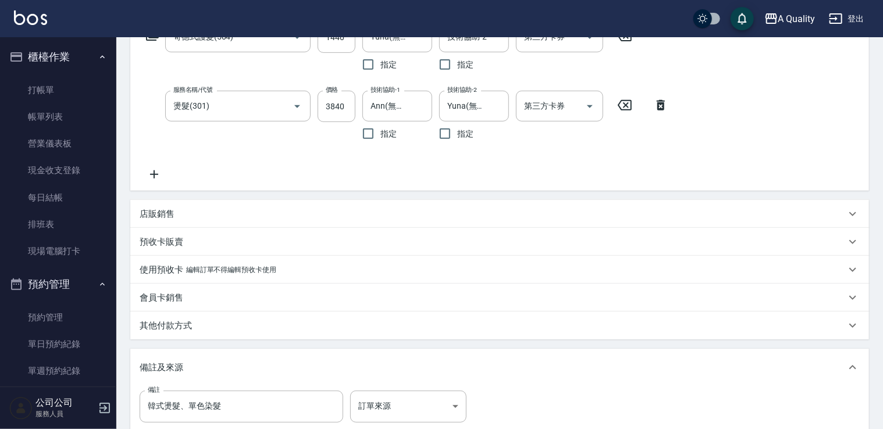
scroll to position [300, 0]
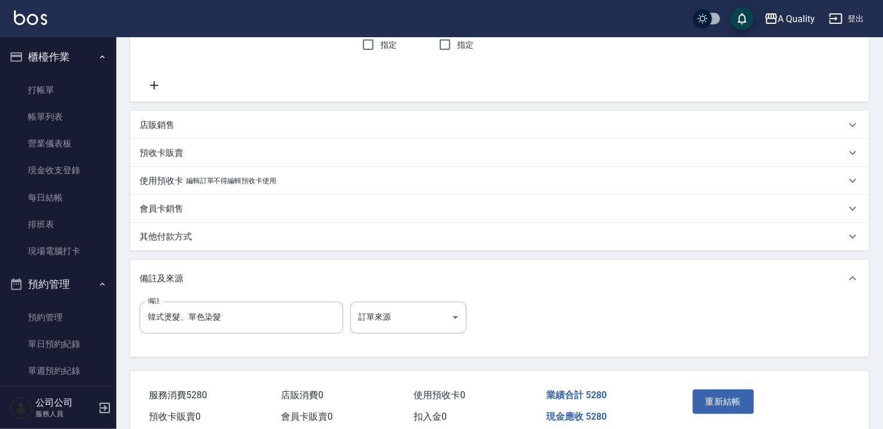
click at [183, 232] on p "其他付款方式" at bounding box center [166, 237] width 52 height 12
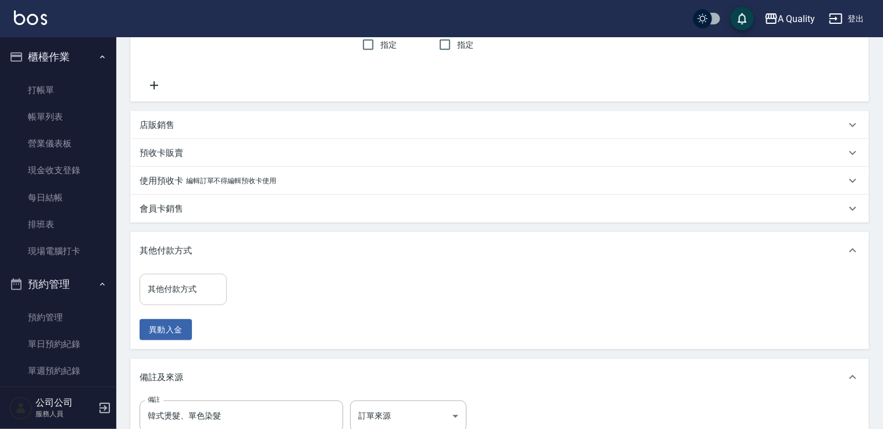
click at [162, 287] on input "其他付款方式" at bounding box center [183, 289] width 77 height 20
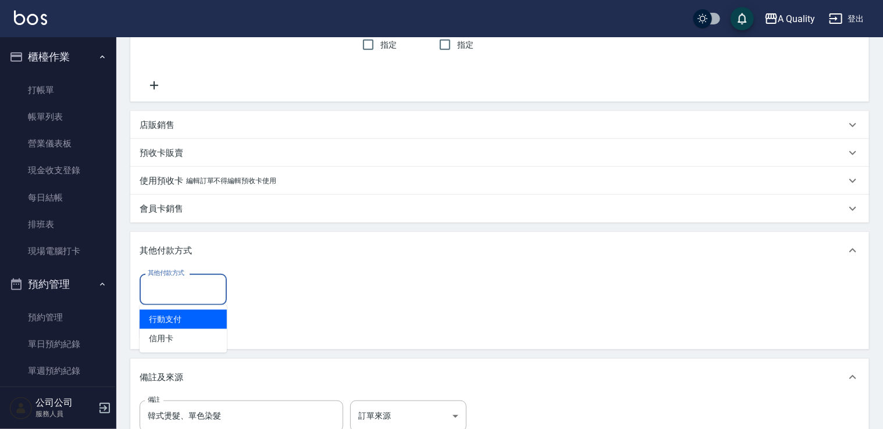
drag, startPoint x: 173, startPoint y: 321, endPoint x: 190, endPoint y: 317, distance: 16.8
click at [178, 319] on span "行動支付" at bounding box center [183, 319] width 87 height 19
drag, startPoint x: 175, startPoint y: 292, endPoint x: 178, endPoint y: 309, distance: 17.2
click at [175, 292] on input "行動支付" at bounding box center [174, 290] width 59 height 20
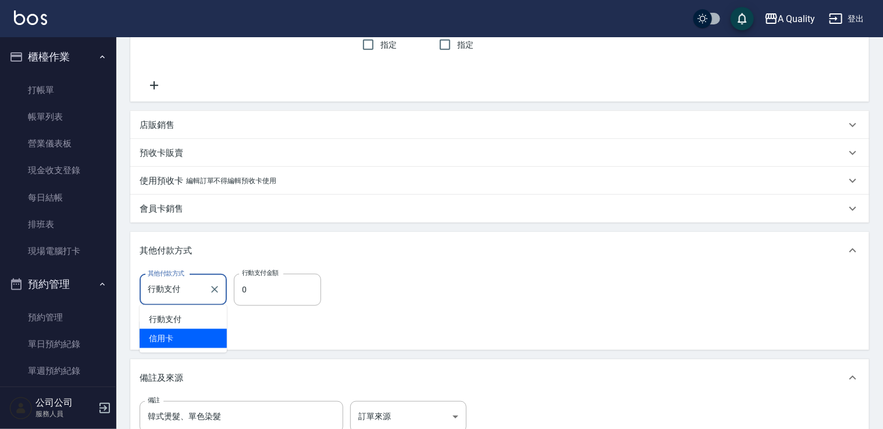
drag, startPoint x: 177, startPoint y: 338, endPoint x: 217, endPoint y: 315, distance: 45.6
click at [180, 335] on span "信用卡" at bounding box center [183, 338] width 87 height 19
type input "信用卡"
click at [269, 282] on input "0" at bounding box center [277, 289] width 87 height 31
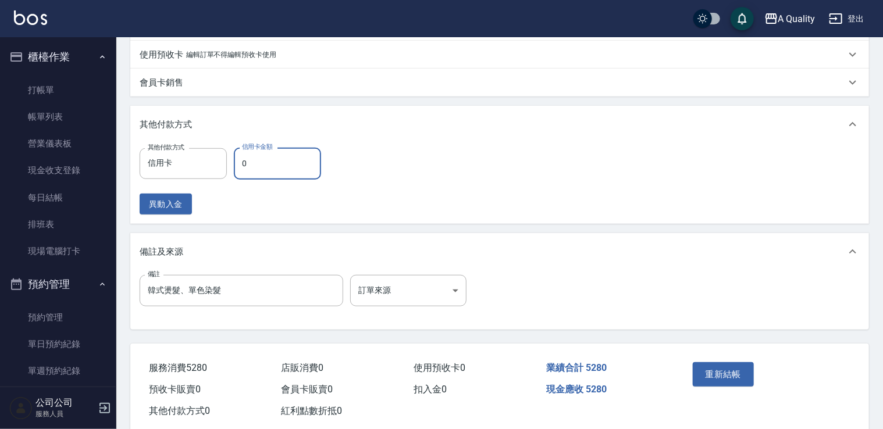
scroll to position [451, 0]
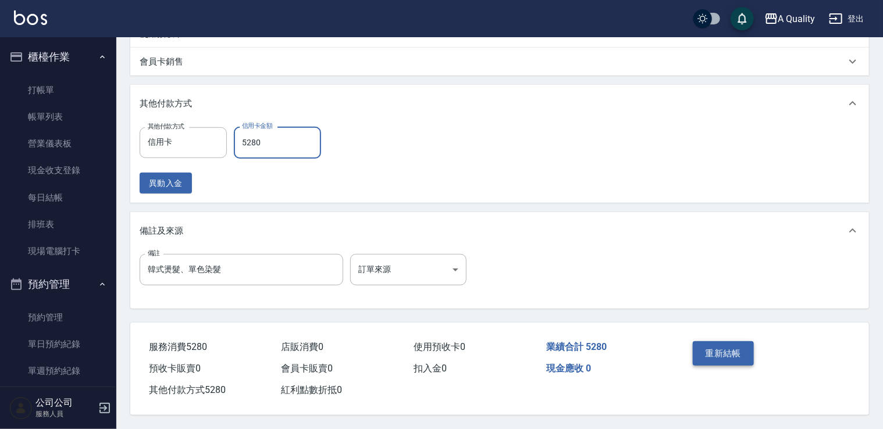
type input "5280"
click at [722, 350] on button "重新結帳" at bounding box center [724, 354] width 62 height 24
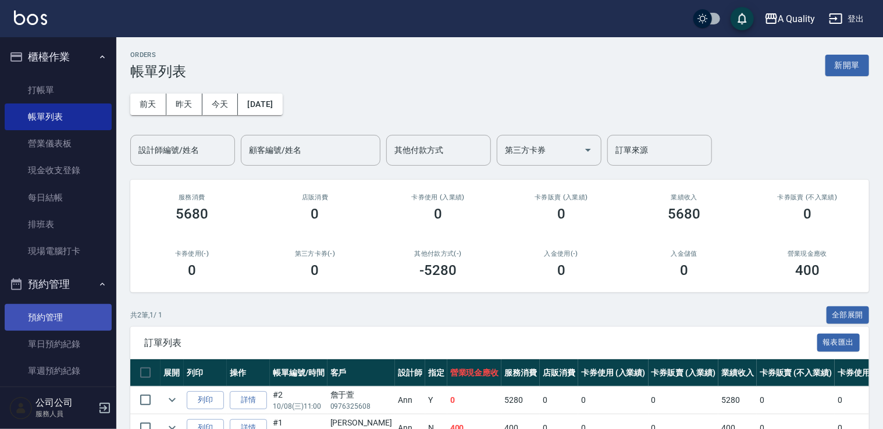
click at [73, 348] on link "單日預約紀錄" at bounding box center [58, 344] width 107 height 27
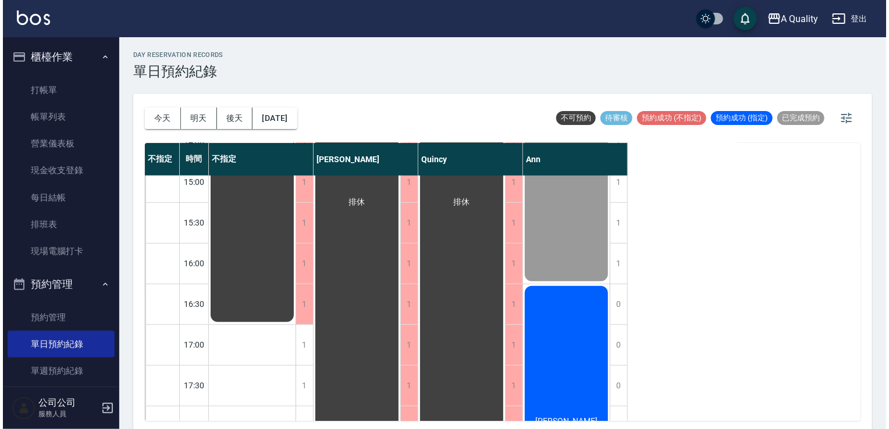
scroll to position [407, 0]
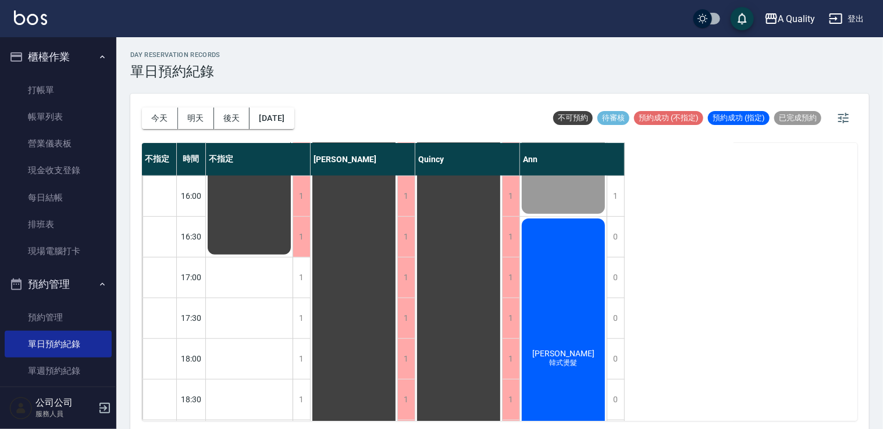
click at [587, 326] on div "吳靜屏 韓式燙髮" at bounding box center [563, 359] width 87 height 284
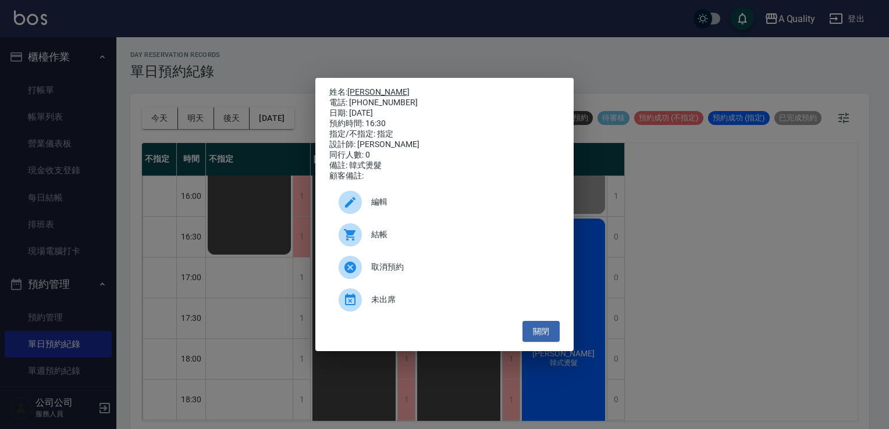
click at [357, 89] on link "吳靜屏" at bounding box center [378, 91] width 62 height 9
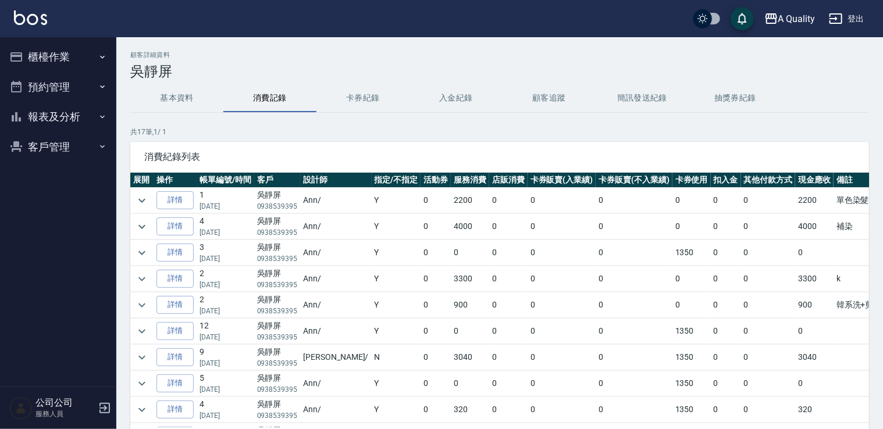
click at [454, 92] on button "入金紀錄" at bounding box center [456, 98] width 93 height 28
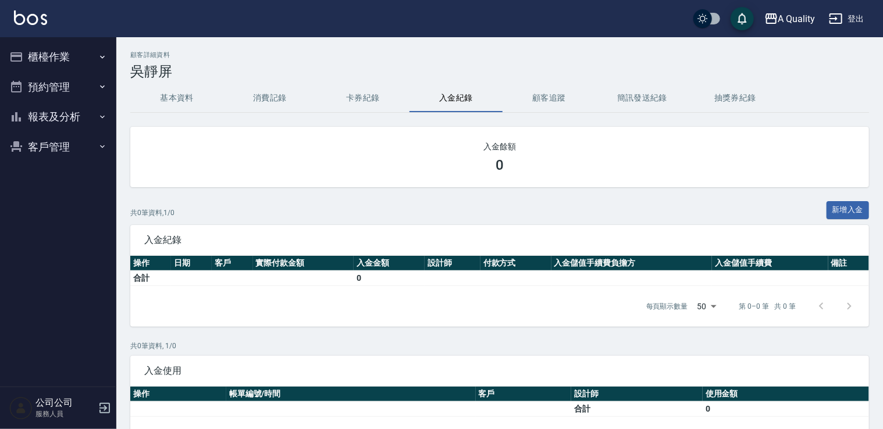
click at [358, 91] on button "卡券紀錄" at bounding box center [363, 98] width 93 height 28
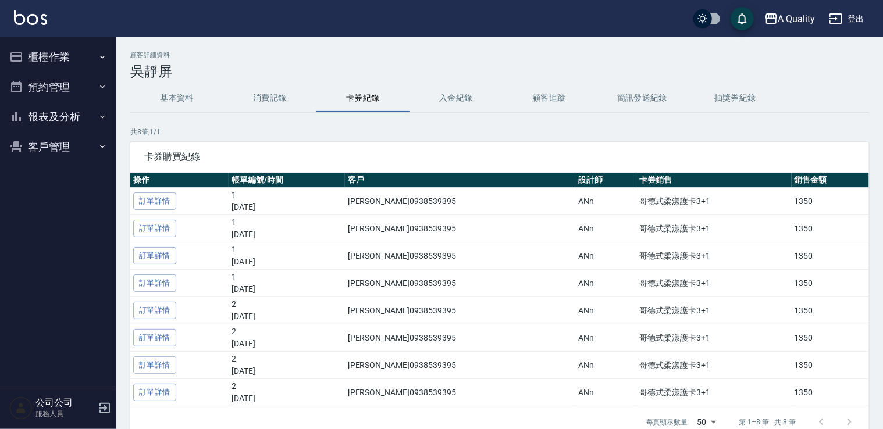
click at [434, 88] on button "入金紀錄" at bounding box center [456, 98] width 93 height 28
